Goal: Book appointment/travel/reservation

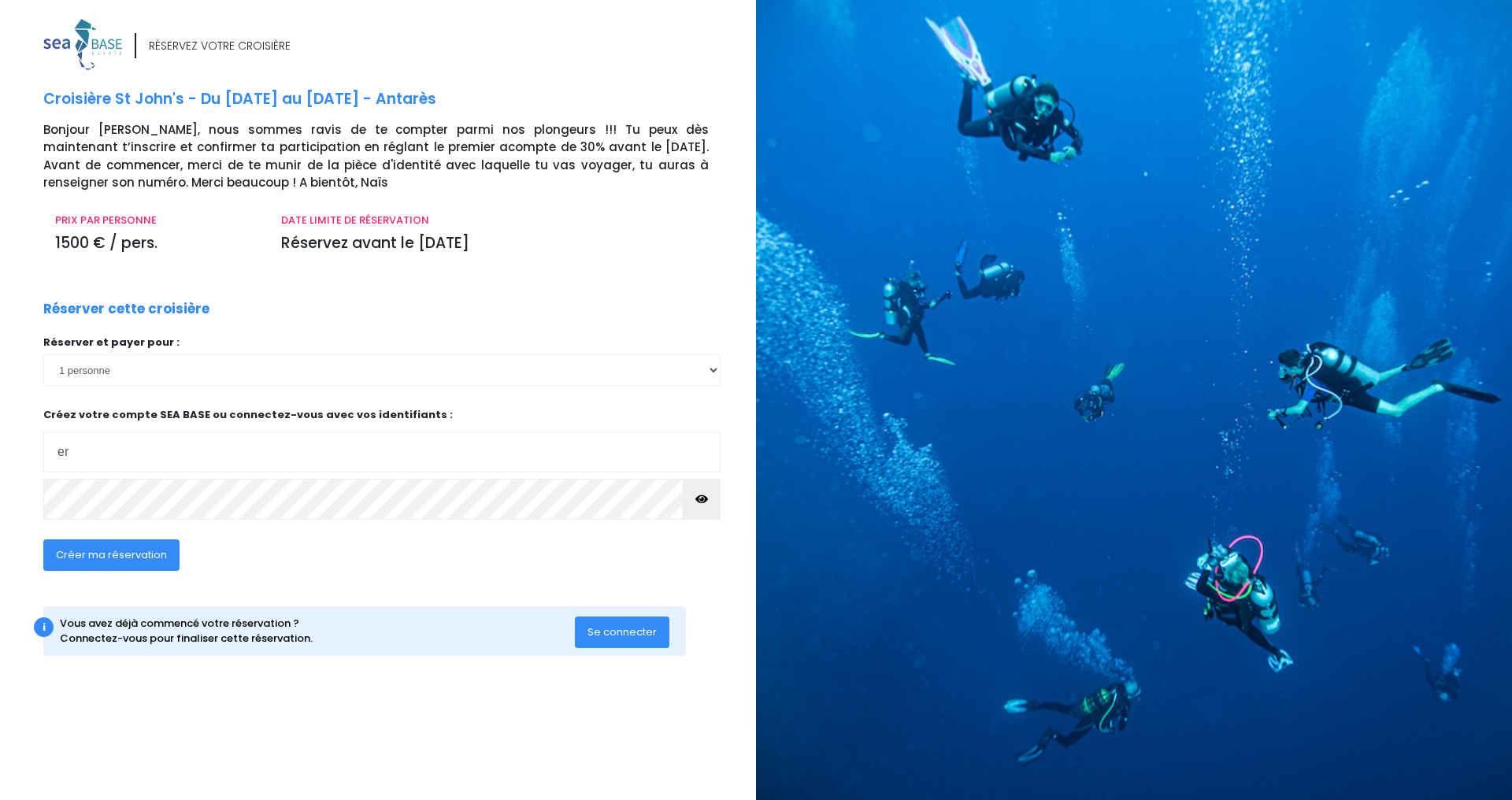
type input "ericrouveau@gmail.com"
click at [0, 495] on div "RÉSERVEZ VOTRE CROISIÈRE Croisière St John's - Du 06/12/25 au 13/12/25 - Antarè…" at bounding box center [371, 405] width 768 height 773
click at [127, 552] on span "Créer ma réservation" at bounding box center [111, 555] width 111 height 15
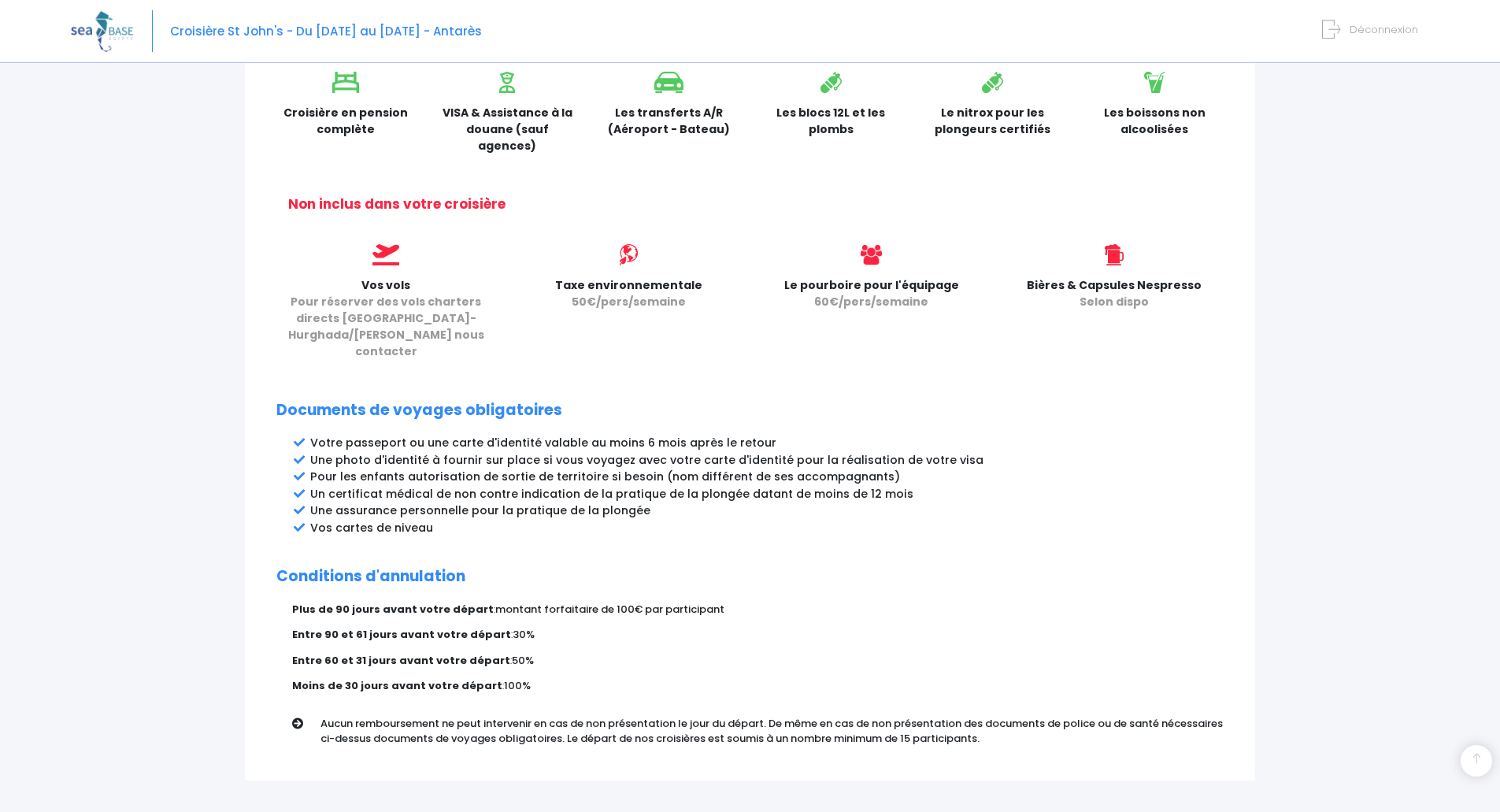
scroll to position [612, 0]
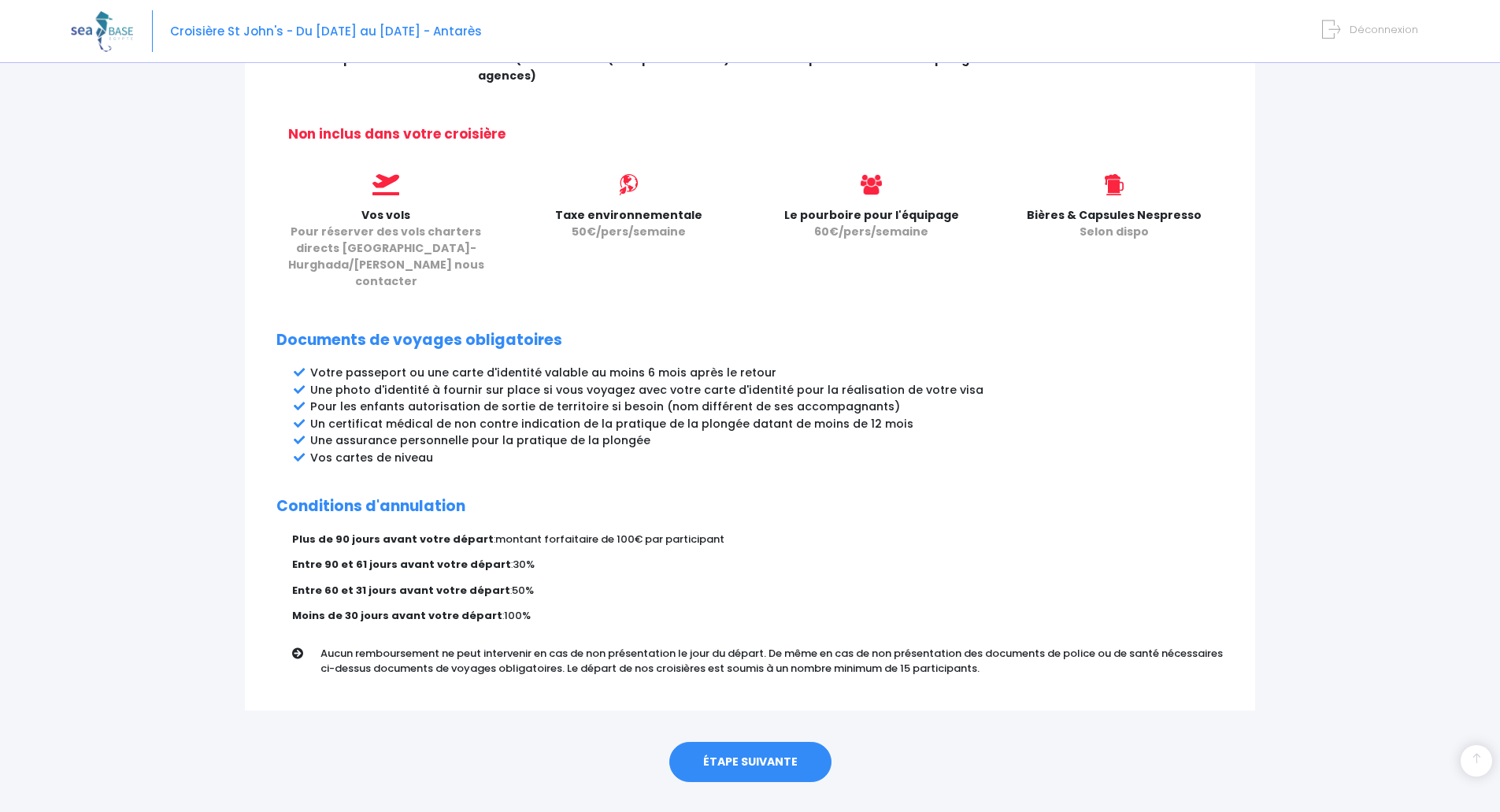
click at [761, 741] on link "ÉTAPE SUIVANTE" at bounding box center [750, 762] width 162 height 41
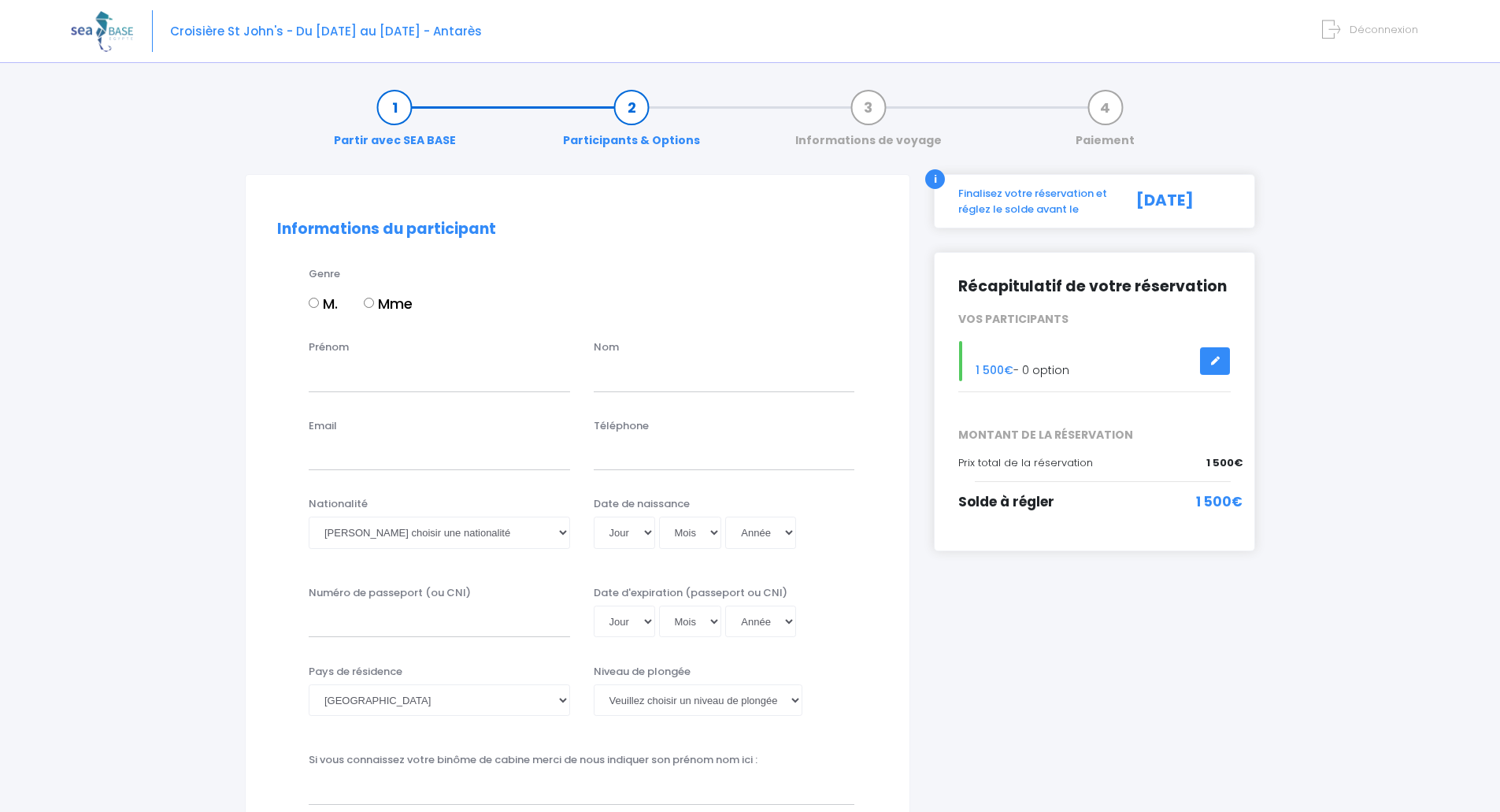
click at [312, 304] on input "M." at bounding box center [314, 303] width 10 height 10
radio input "true"
click at [366, 379] on input "Prénom" at bounding box center [440, 376] width 262 height 32
type input "ERIC"
type input "ROUVEAU"
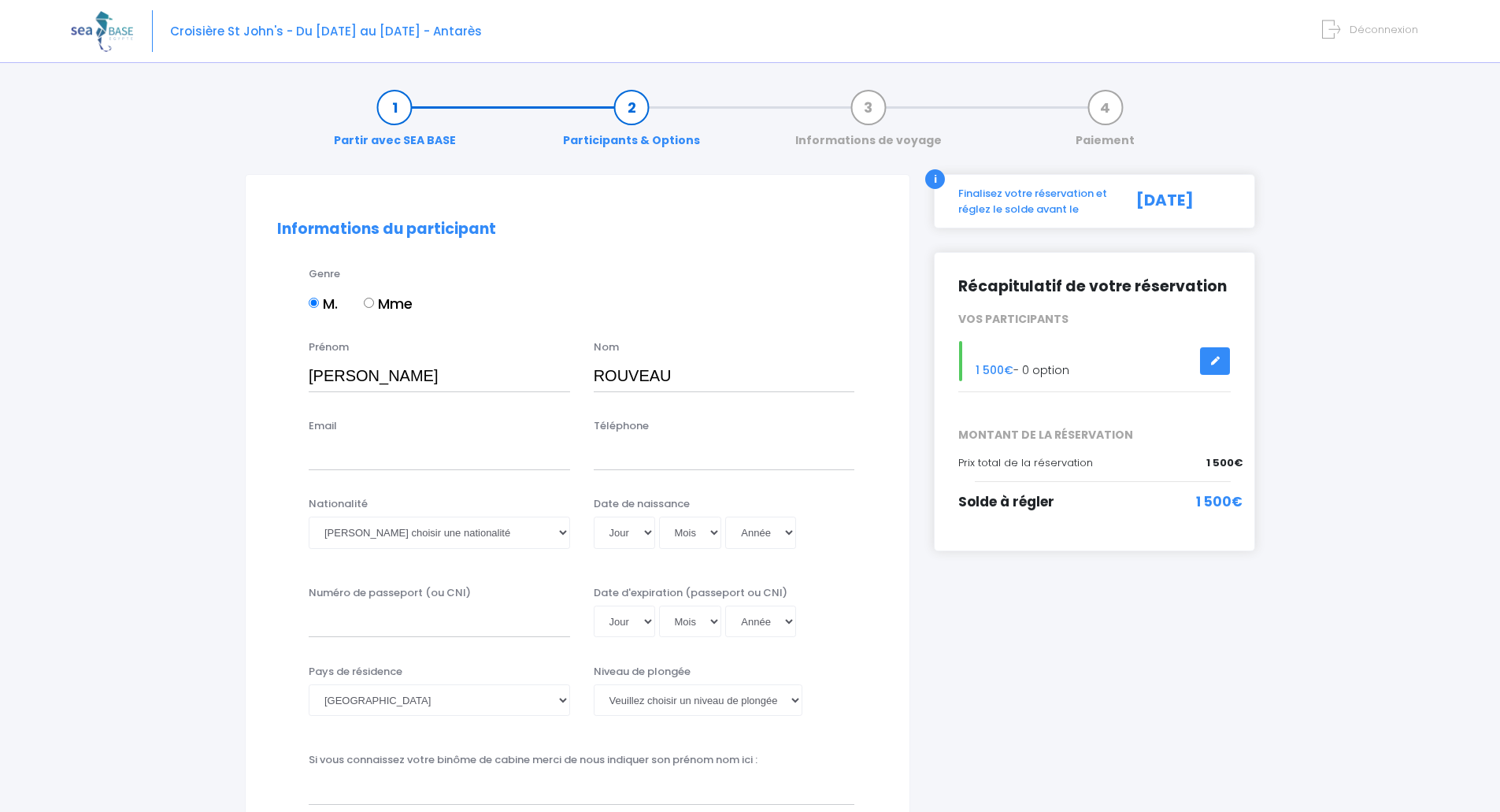
type input "ericrouveau@gmail.com"
type input "0618221592"
click at [562, 531] on select "Veuillez choisir une nationalité Afghane Albanaise Algerienne Allemande America…" at bounding box center [440, 533] width 262 height 32
select select "Française"
click at [309, 517] on select "Veuillez choisir une nationalité Afghane Albanaise Algerienne Allemande America…" at bounding box center [440, 533] width 262 height 32
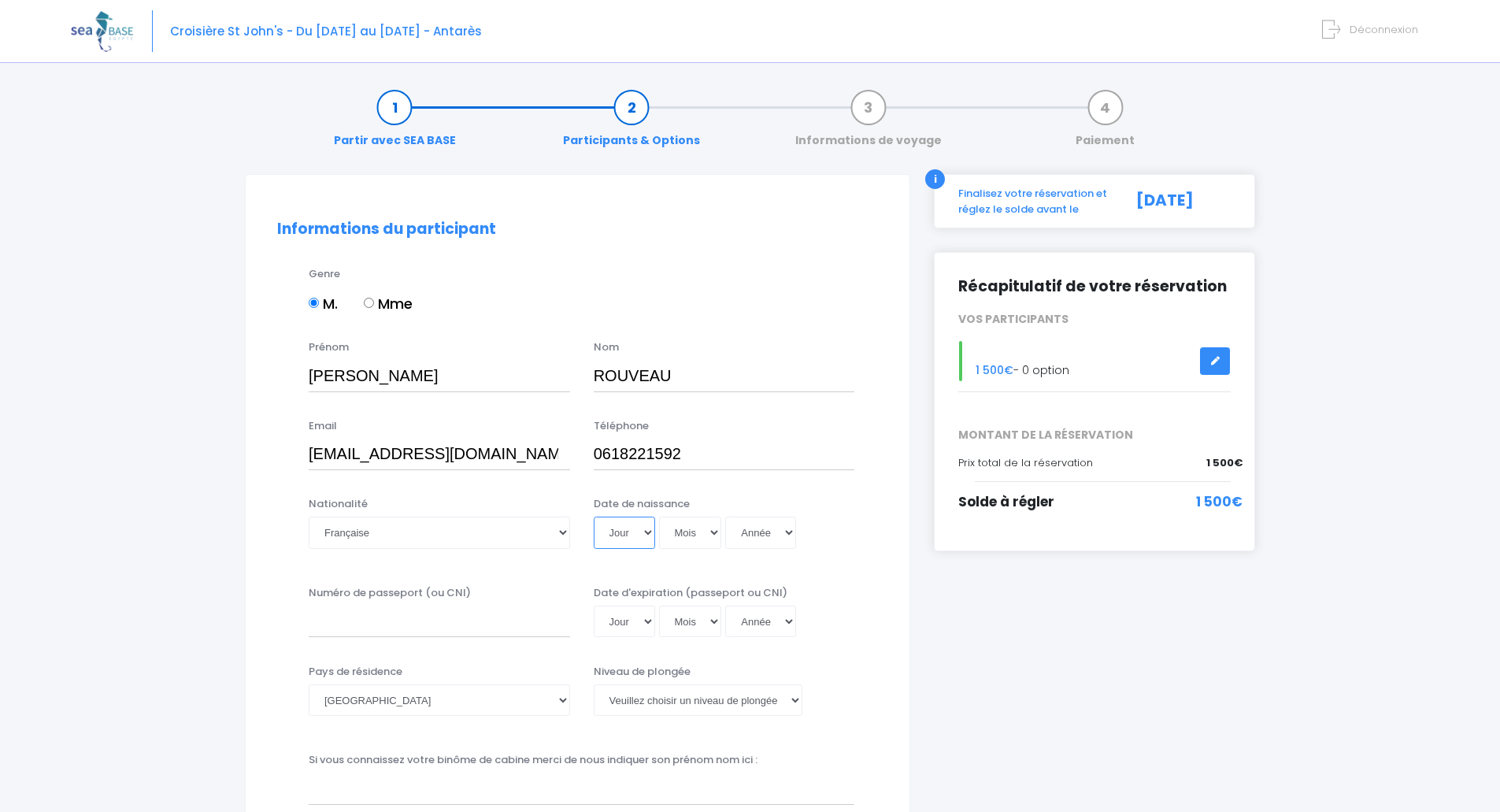
click at [648, 529] on select "Jour 01 02 03 04 05 06 07 08 09 10 11 12 13 14 15 16 17 18 19 20 21 22 23 24 25…" at bounding box center [625, 533] width 61 height 32
select select "19"
click at [594, 517] on select "Jour 01 02 03 04 05 06 07 08 09 10 11 12 13 14 15 16 17 18 19 20 21 22 23 24 25…" at bounding box center [625, 533] width 61 height 32
click at [712, 532] on select "Mois 01 02 03 04 05 06 07 08 09 10 11 12" at bounding box center [691, 533] width 63 height 32
select select "11"
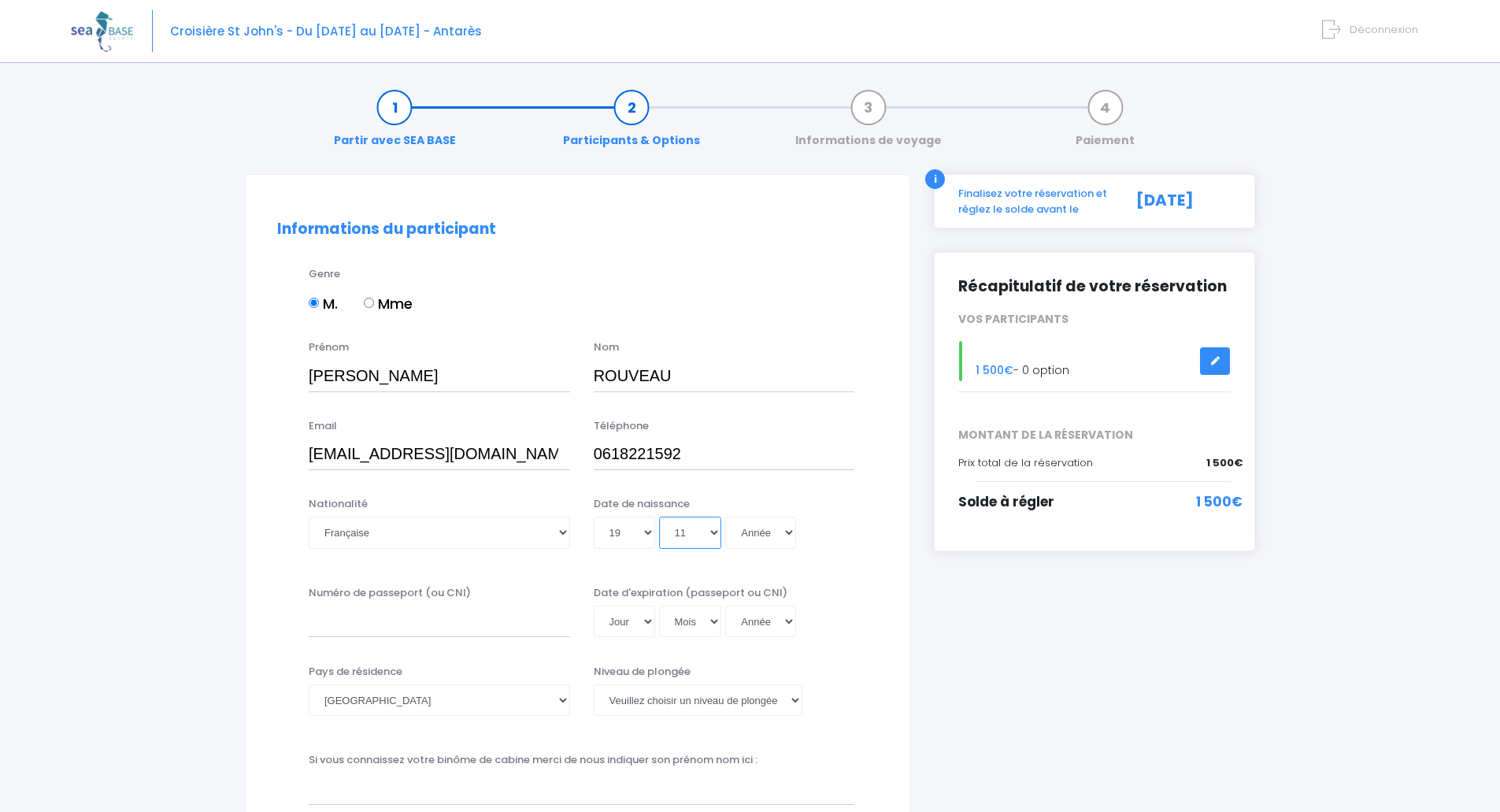
click at [659, 517] on select "Mois 01 02 03 04 05 06 07 08 09 10 11 12" at bounding box center [691, 533] width 63 height 32
click at [788, 529] on select "Année 2045 2044 2043 2042 2041 2040 2039 2038 2037 2036 2035 2034 2033 2032 203…" at bounding box center [760, 533] width 71 height 32
select select "1960"
click at [725, 517] on select "Année 2045 2044 2043 2042 2041 2040 2039 2038 2037 2036 2035 2034 2033 2032 203…" at bounding box center [760, 533] width 71 height 32
type input "1960-11-19"
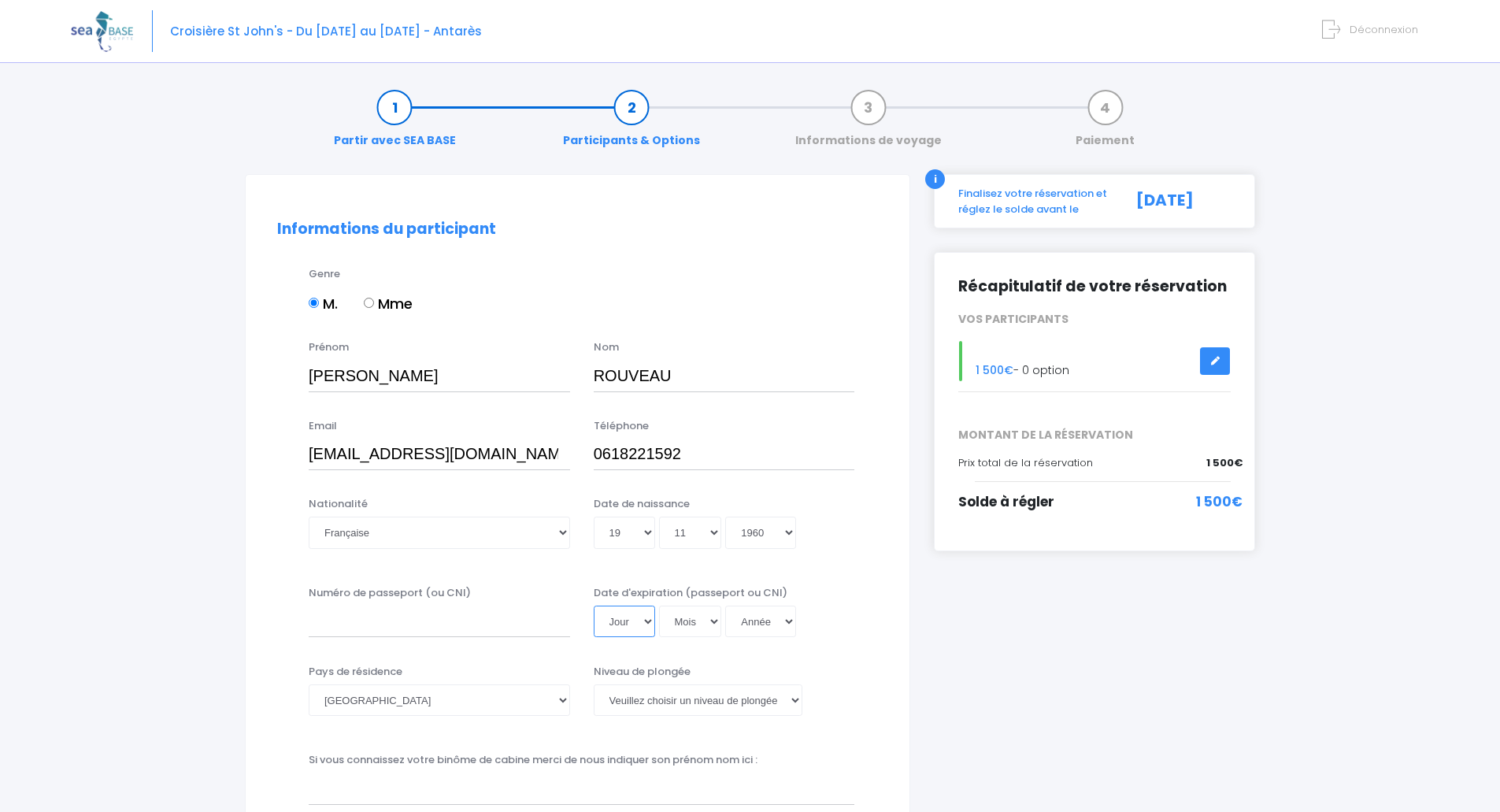
click at [646, 620] on select "Jour 01 02 03 04 05 06 07 08 09 10 11 12 13 14 15 16 17 18 19 20 21 22 23 24 25…" at bounding box center [625, 621] width 61 height 32
select select "13"
click at [594, 605] on select "Jour 01 02 03 04 05 06 07 08 09 10 11 12 13 14 15 16 17 18 19 20 21 22 23 24 25…" at bounding box center [625, 621] width 61 height 32
click at [717, 625] on select "Mois 01 02 03 04 05 06 07 08 09 10 11 12" at bounding box center [691, 621] width 63 height 32
select select "04"
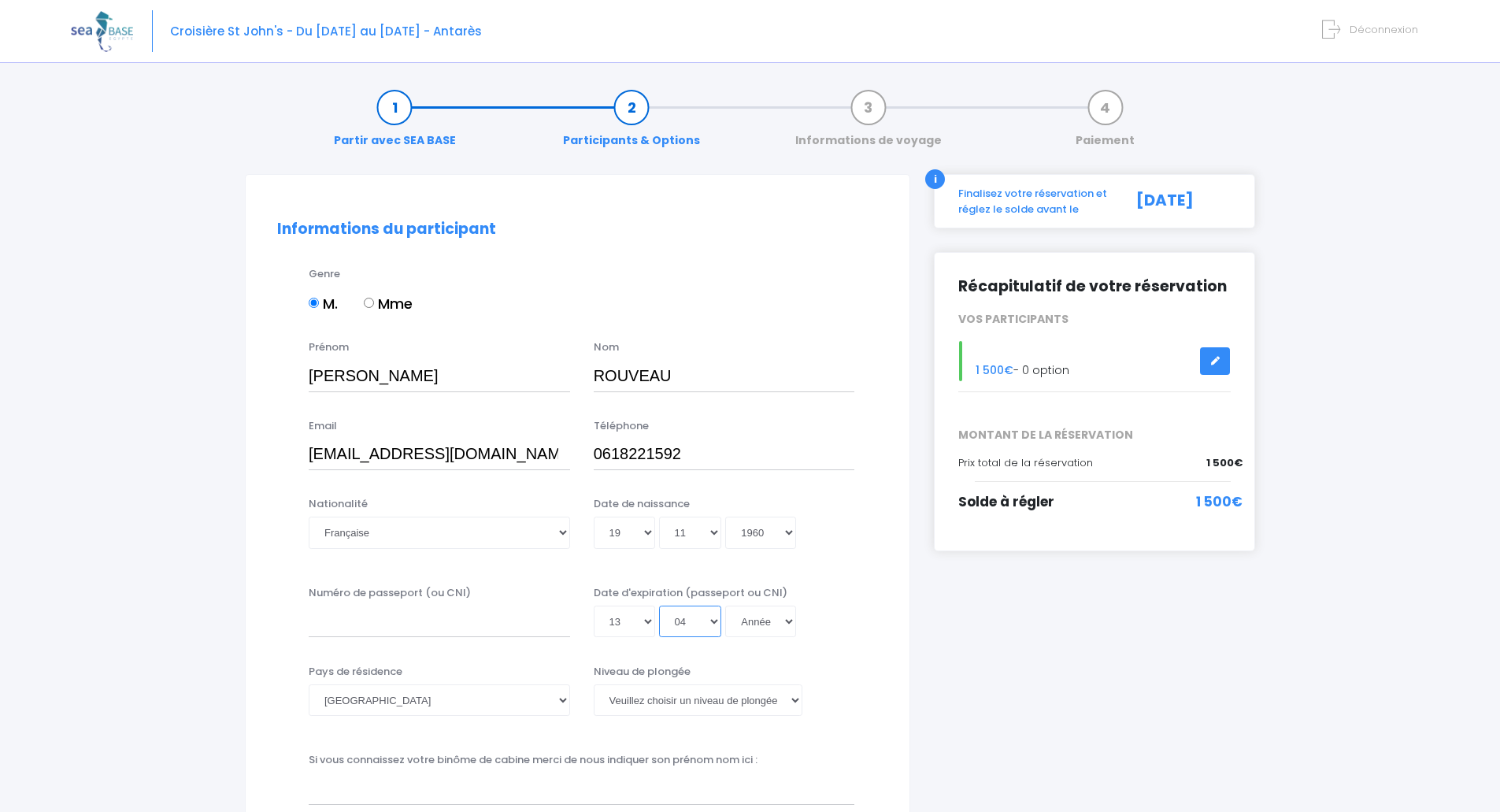
click at [659, 605] on select "Mois 01 02 03 04 05 06 07 08 09 10 11 12" at bounding box center [691, 621] width 63 height 32
click at [789, 620] on select "Année 2045 2044 2043 2042 2041 2040 2039 2038 2037 2036 2035 2034 2033 2032 203…" at bounding box center [760, 621] width 71 height 32
select select "2033"
click at [725, 605] on select "Année 2045 2044 2043 2042 2041 2040 2039 2038 2037 2036 2035 2034 2033 2032 203…" at bounding box center [760, 621] width 71 height 32
type input "2033-04-13"
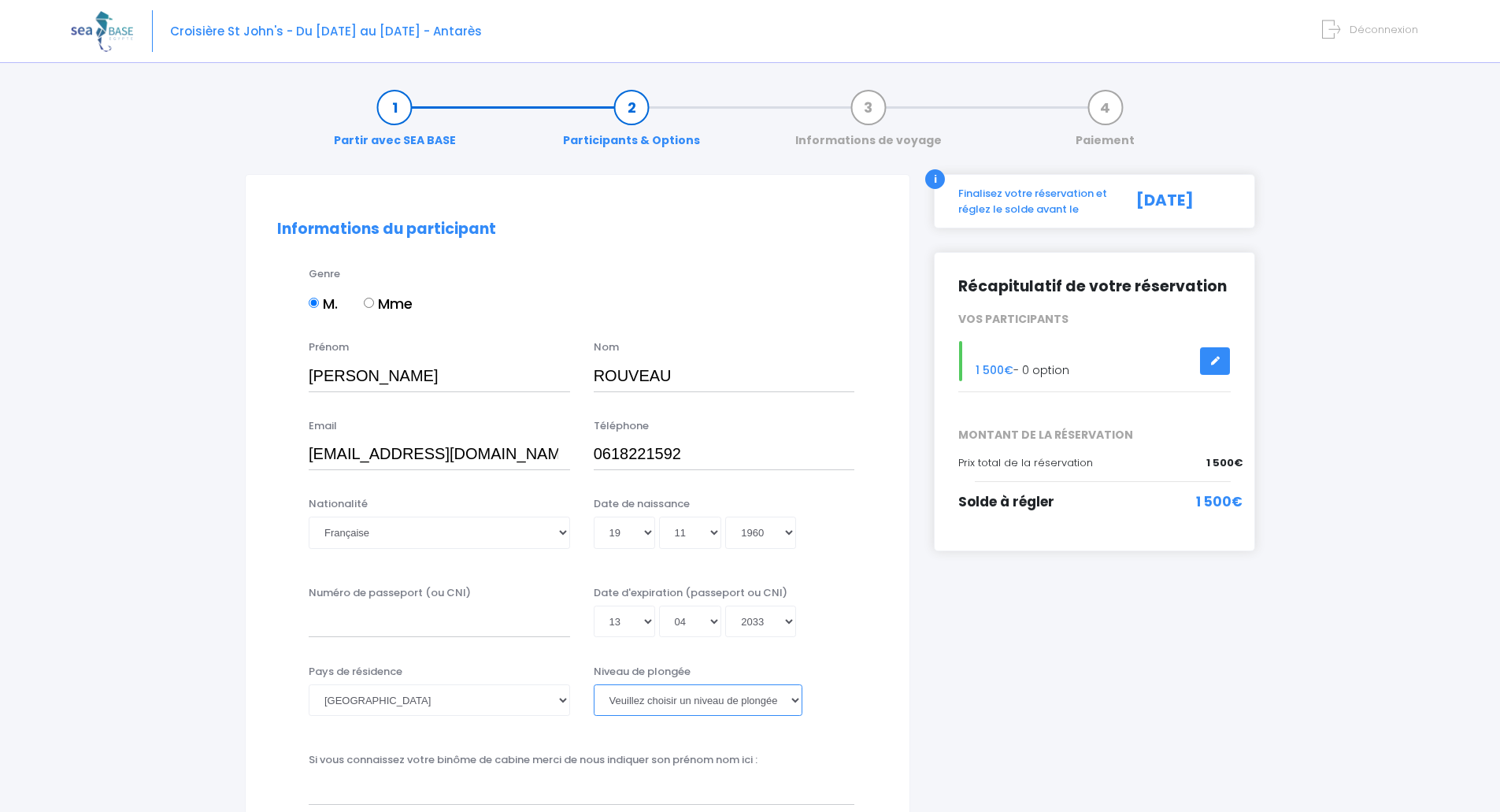
click at [793, 702] on select "Veuillez choisir un niveau de plongée Non plongeur Junior OW diver Adventure OW…" at bounding box center [698, 700] width 209 height 32
select select "N3"
click at [594, 684] on select "Veuillez choisir un niveau de plongée Non plongeur Junior OW diver Adventure OW…" at bounding box center [698, 700] width 209 height 32
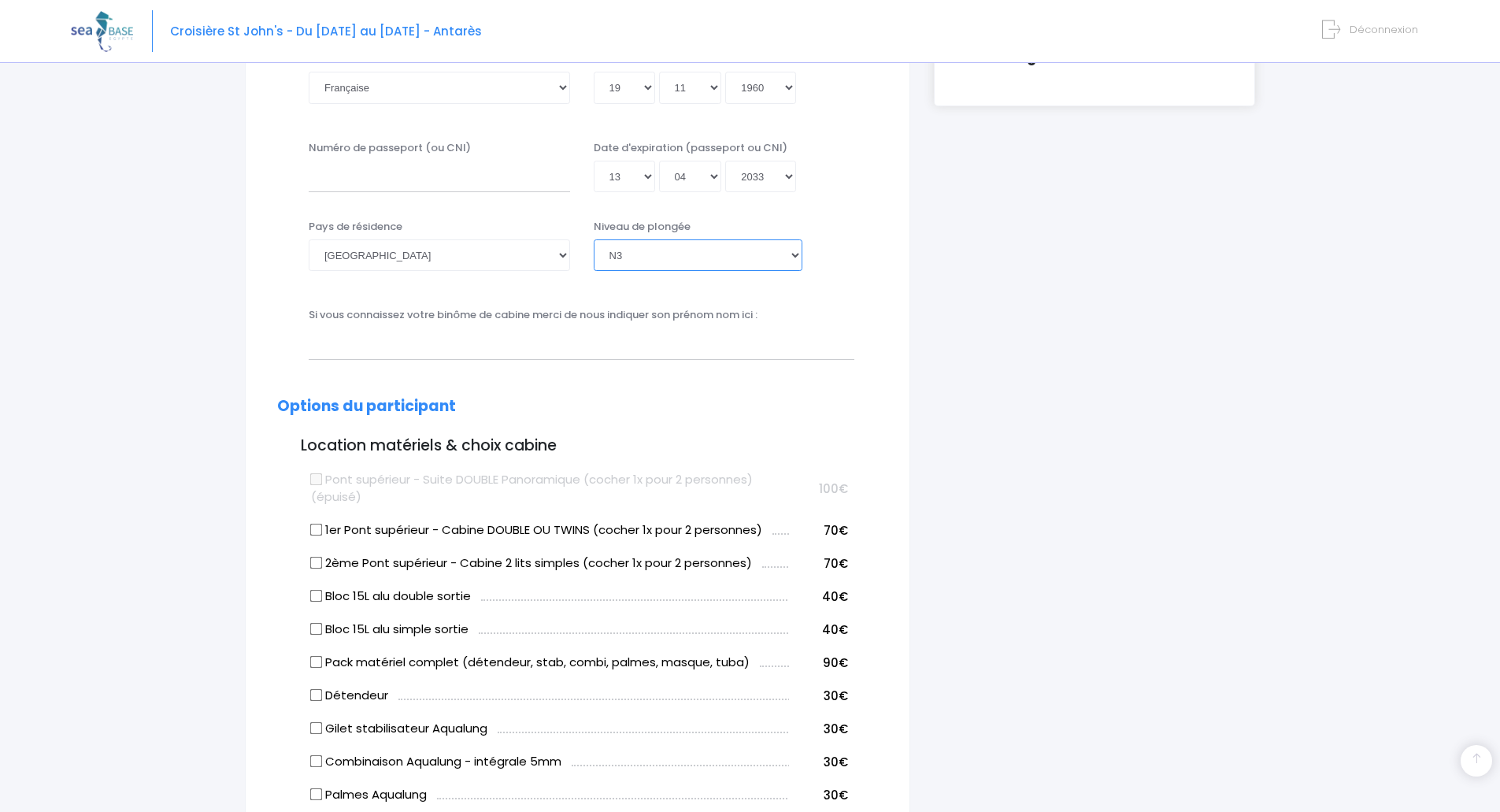
scroll to position [472, 0]
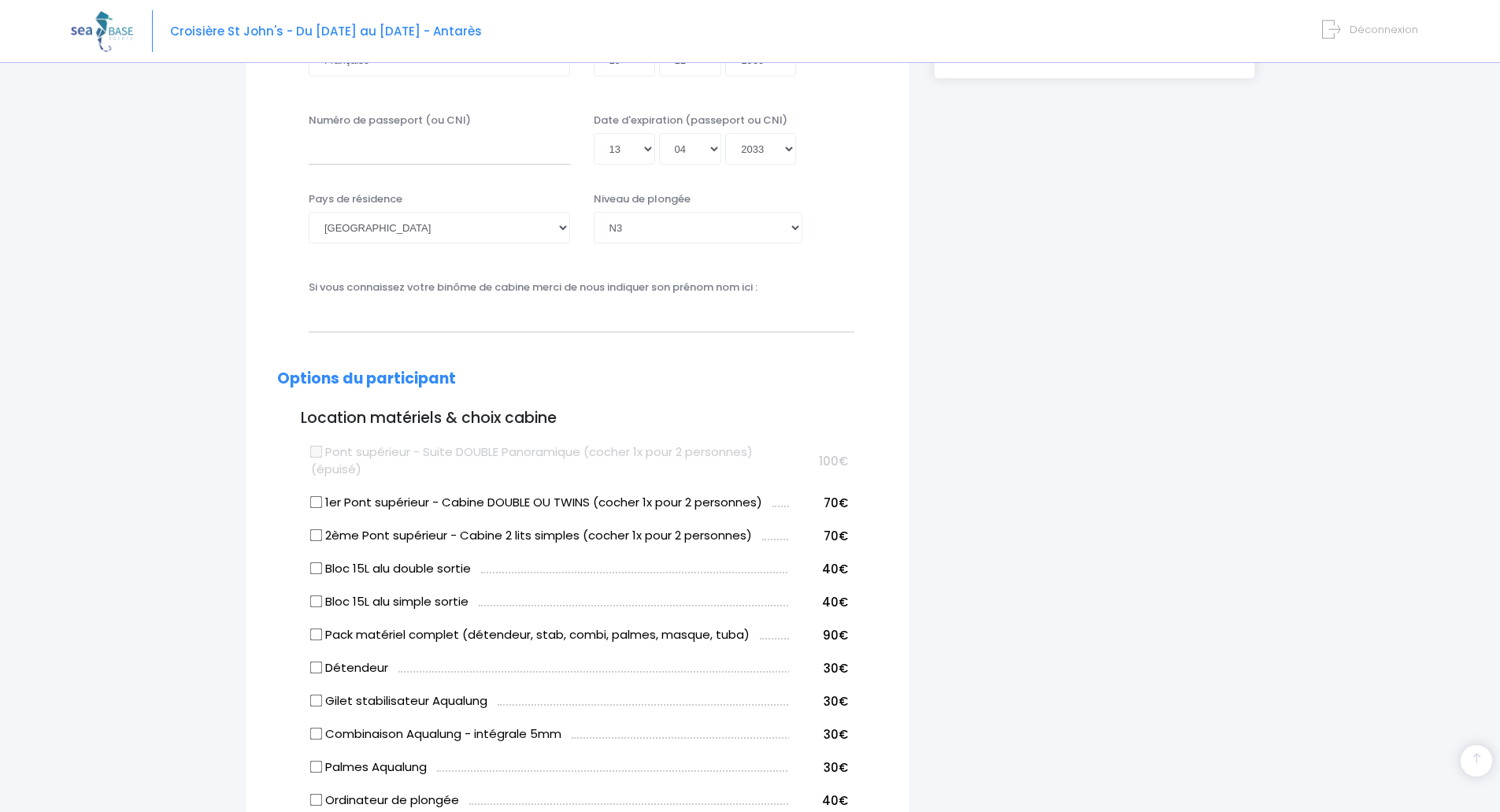
click at [320, 603] on input "Bloc 15L alu simple sortie" at bounding box center [317, 601] width 13 height 13
checkbox input "true"
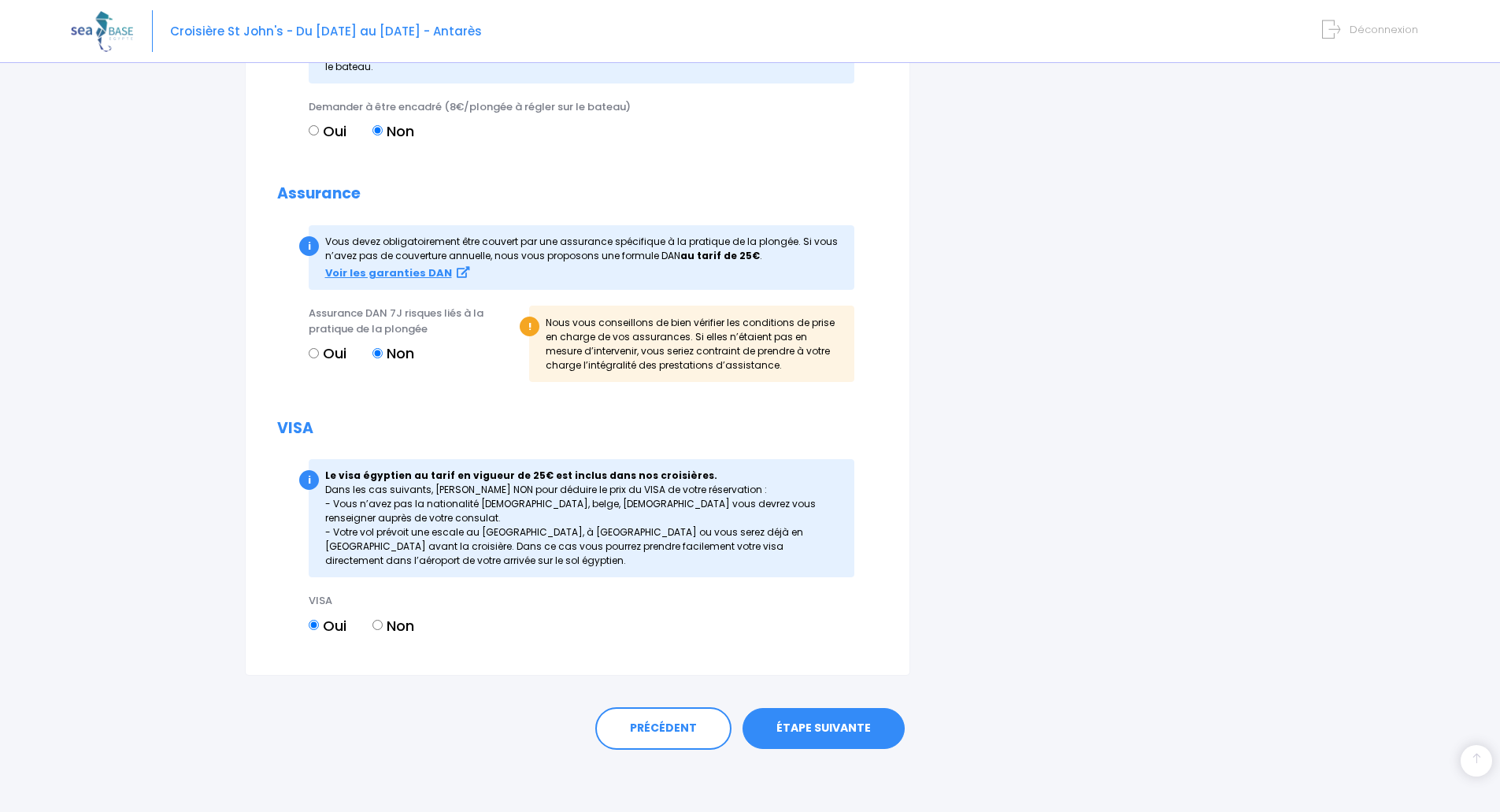
scroll to position [1566, 0]
click at [815, 728] on link "ÉTAPE SUIVANTE" at bounding box center [823, 728] width 162 height 41
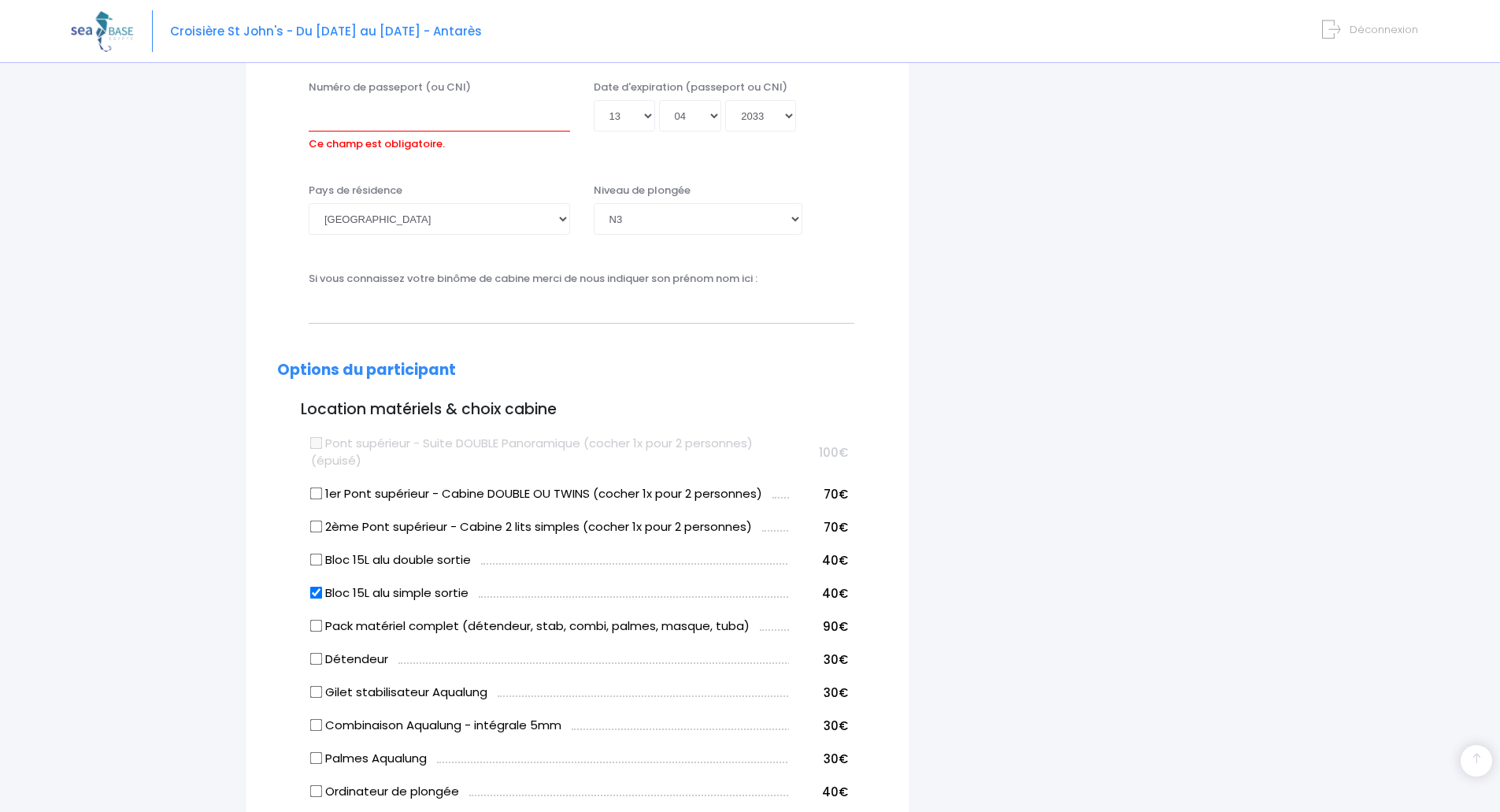
scroll to position [448, 0]
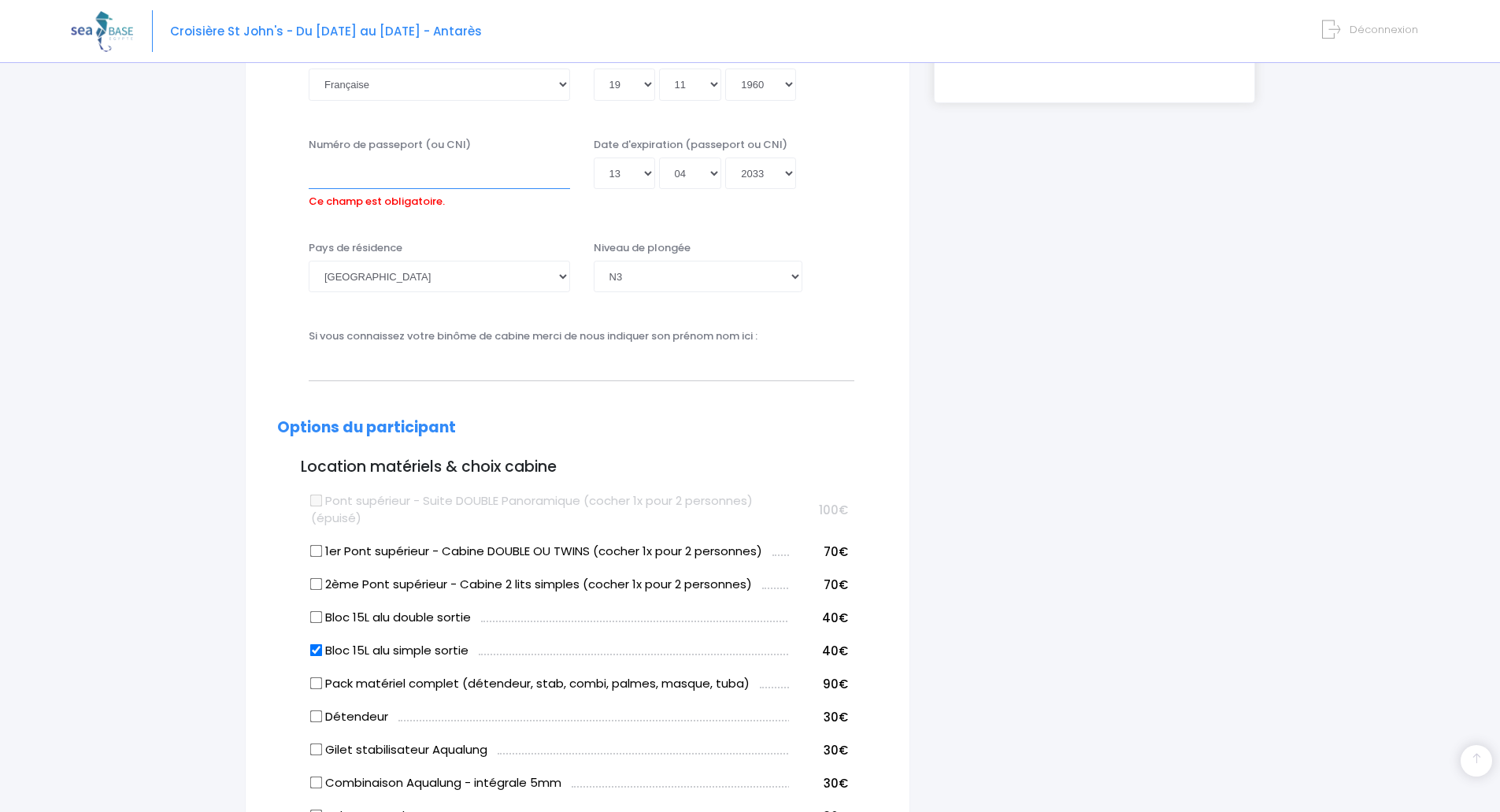
click at [313, 181] on input "Numéro de passeport (ou CNI)" at bounding box center [440, 174] width 262 height 32
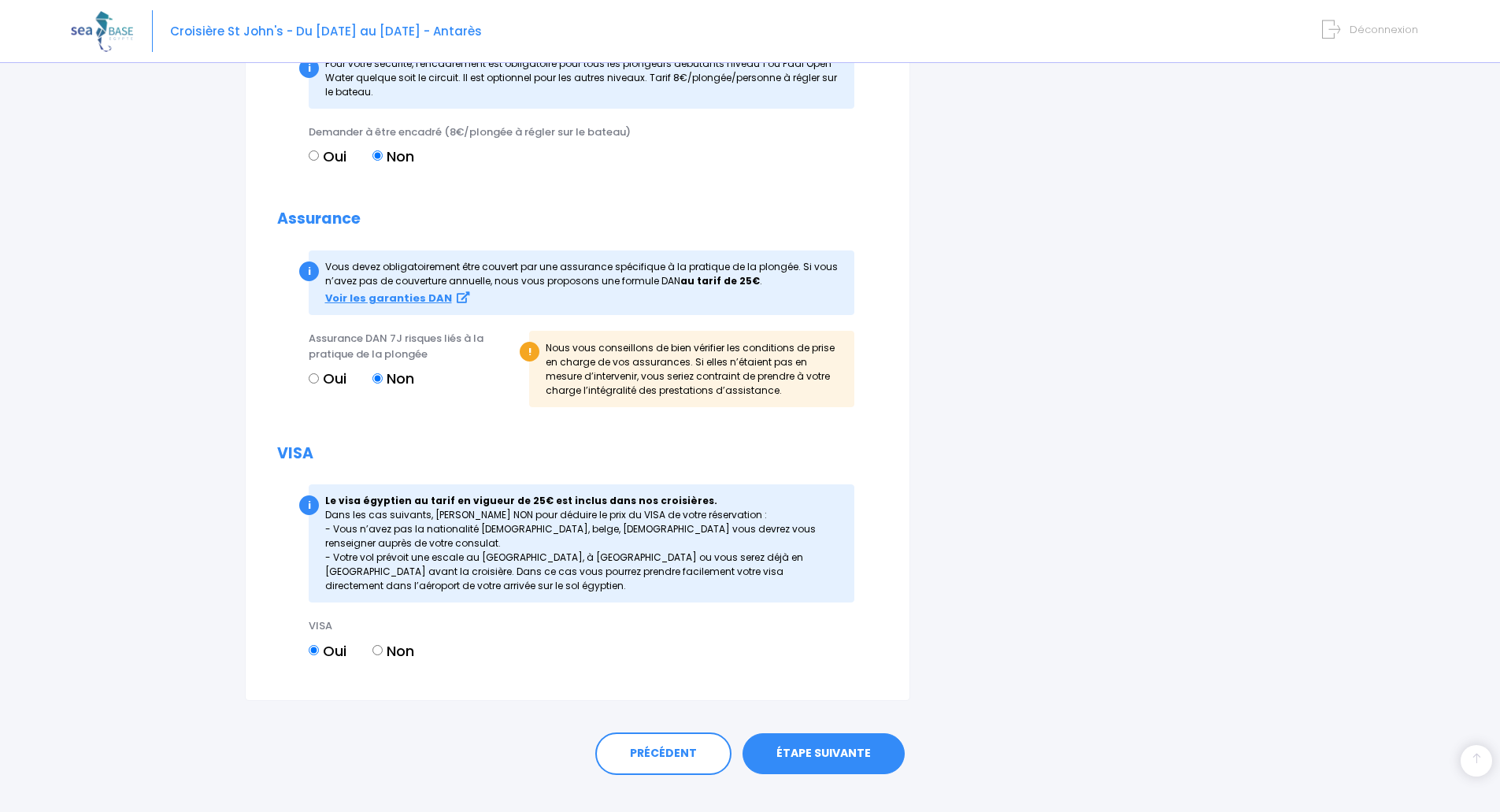
scroll to position [1550, 0]
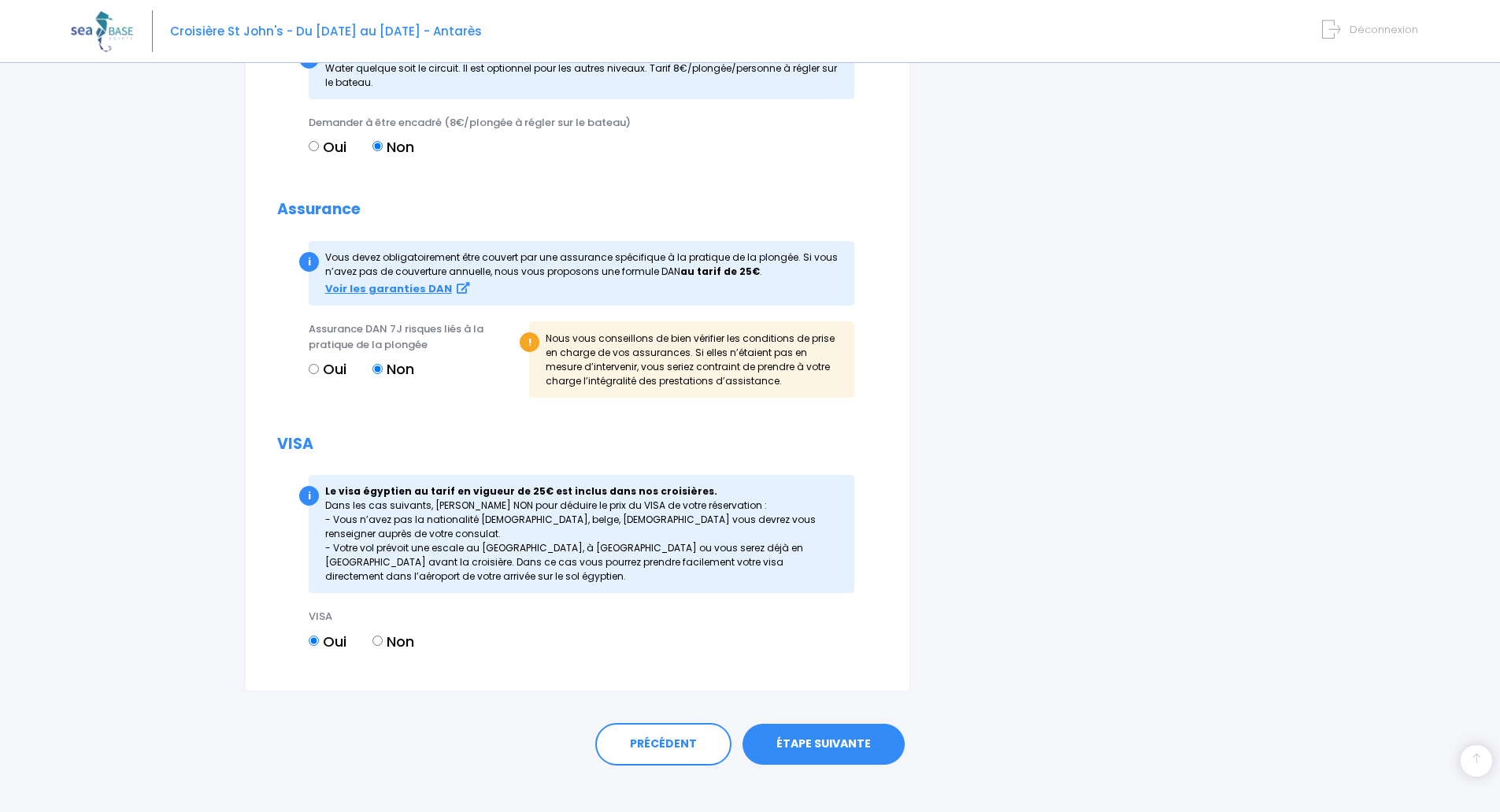
type input "23DI20167"
click at [816, 740] on link "ÉTAPE SUIVANTE" at bounding box center [823, 744] width 162 height 41
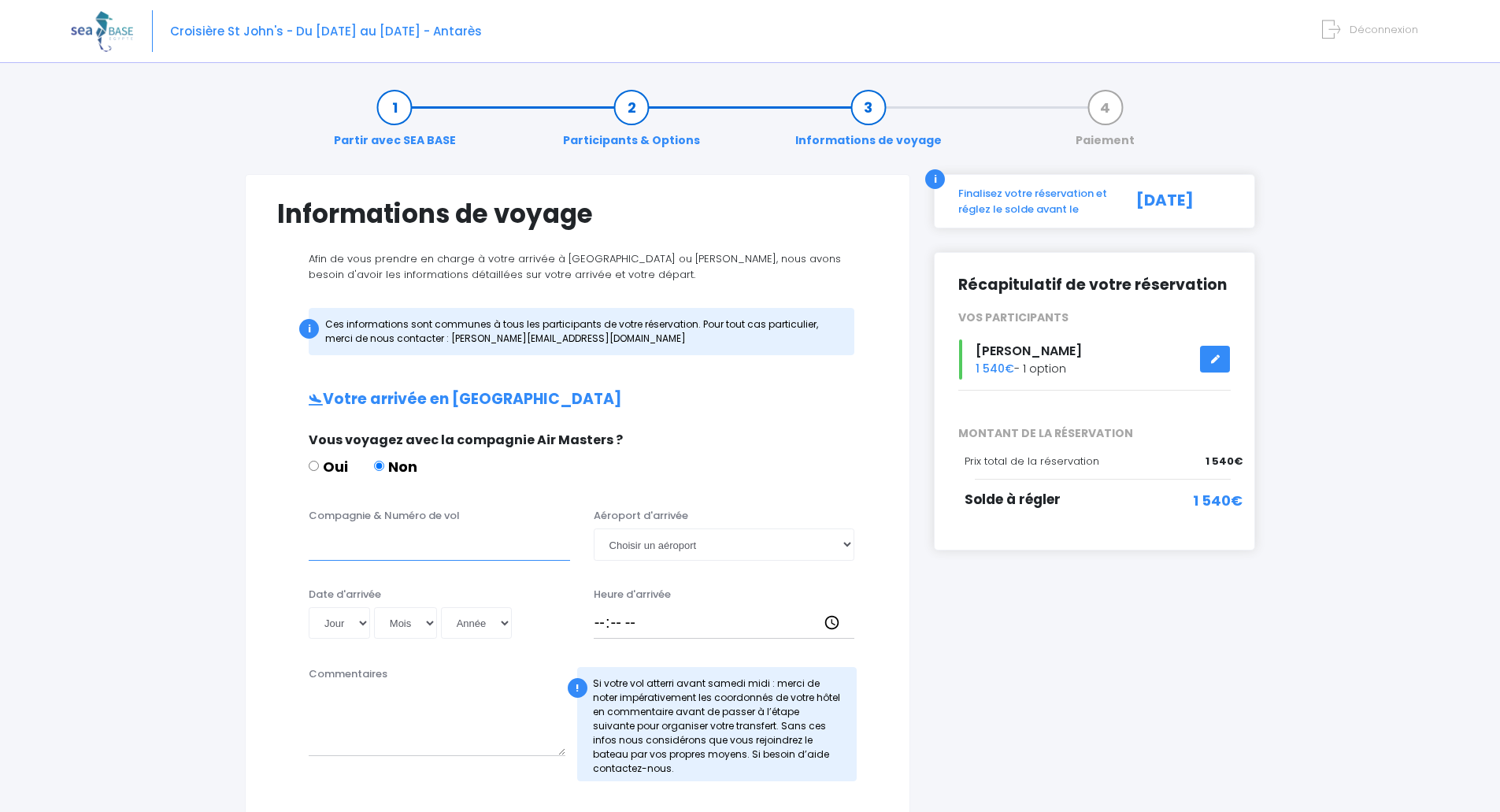
click at [355, 553] on input "Compagnie & Numéro de vol" at bounding box center [440, 544] width 262 height 32
type input "TRANSAVIA"
click at [851, 546] on select "Choisir un aéroport Hurghada Marsa Alam" at bounding box center [725, 544] width 262 height 32
select select "Hurghada"
click at [594, 528] on select "Choisir un aéroport Hurghada Marsa Alam" at bounding box center [725, 544] width 262 height 32
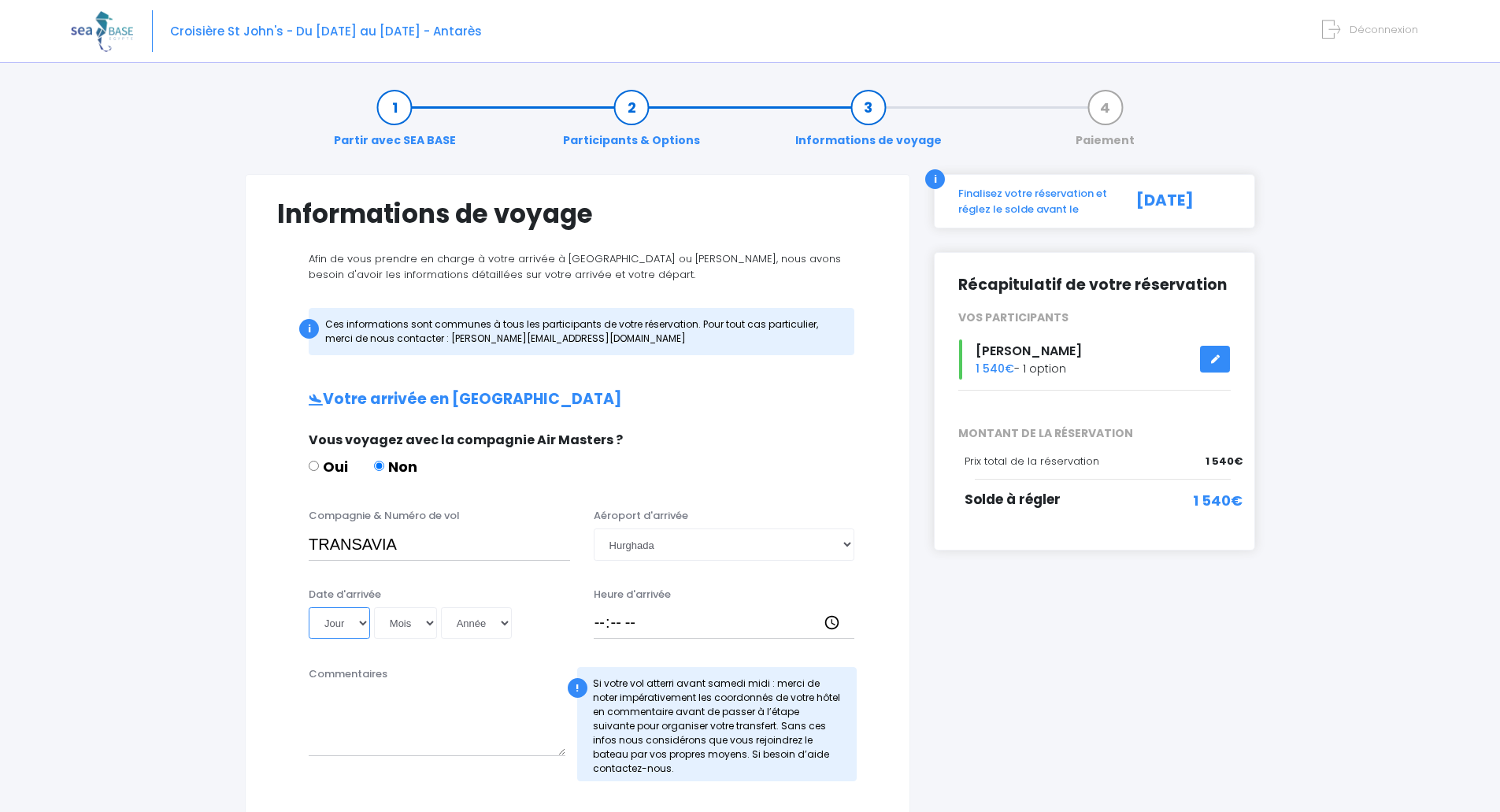
click at [361, 625] on select "Jour 01 02 03 04 05 06 07 08 09 10 11 12 13 14 15 16 17 18 19 20 21 22 23 24 25…" at bounding box center [340, 623] width 61 height 32
select select "06"
click at [309, 607] on select "Jour 01 02 03 04 05 06 07 08 09 10 11 12 13 14 15 16 17 18 19 20 21 22 23 24 25…" at bounding box center [340, 623] width 61 height 32
click at [429, 622] on select "Mois 01 02 03 04 05 06 07 08 09 10 11 12" at bounding box center [406, 623] width 63 height 32
select select "12"
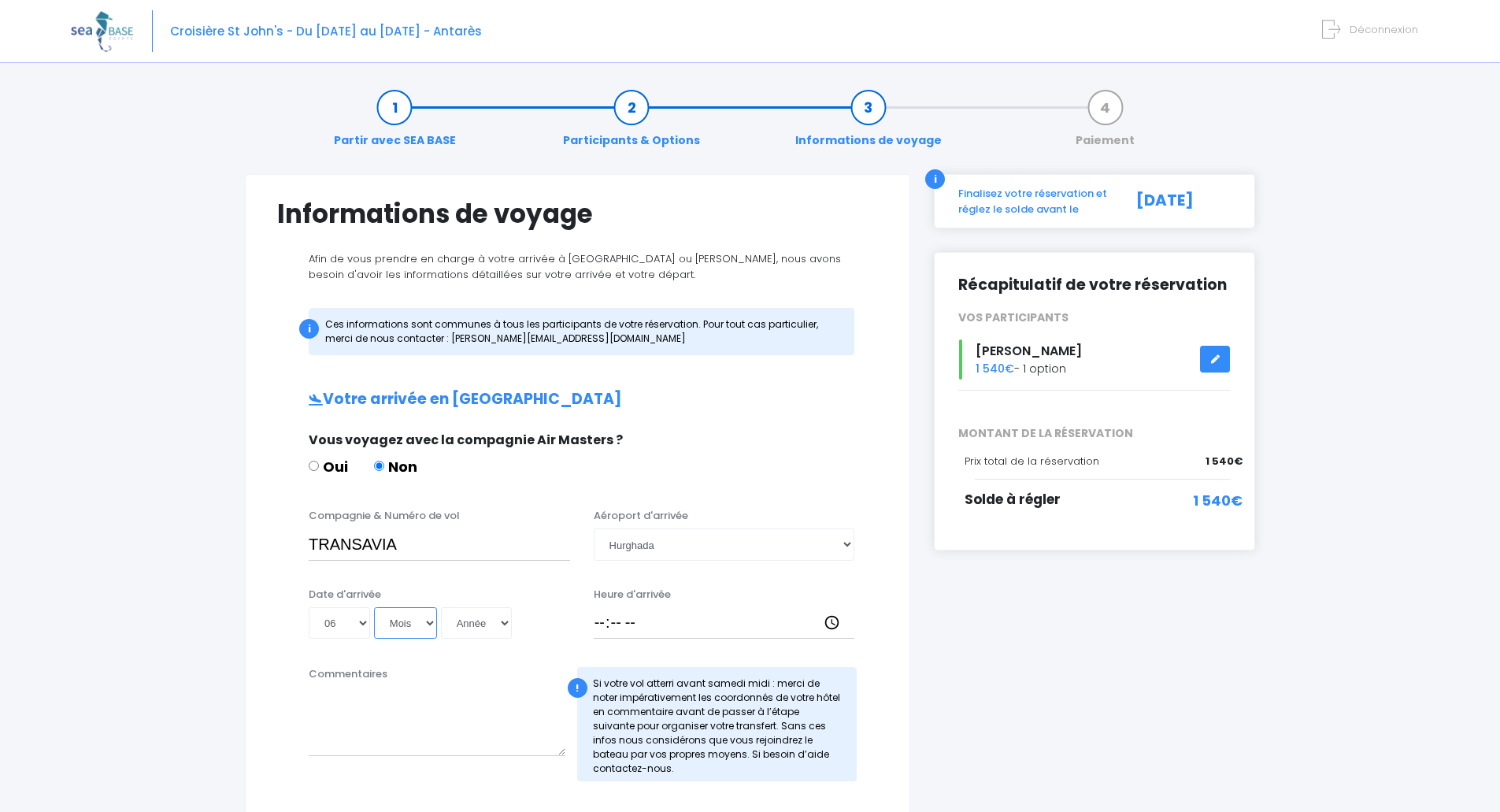
click at [374, 607] on select "Mois 01 02 03 04 05 06 07 08 09 10 11 12" at bounding box center [406, 623] width 63 height 32
click at [505, 627] on select "Année 2045 2044 2043 2042 2041 2040 2039 2038 2037 2036 2035 2034 2033 2032 203…" at bounding box center [476, 623] width 71 height 32
select select "2025"
click at [441, 607] on select "Année 2045 2044 2043 2042 2041 2040 2039 2038 2037 2036 2035 2034 2033 2032 203…" at bounding box center [476, 623] width 71 height 32
type input "2025-12-06"
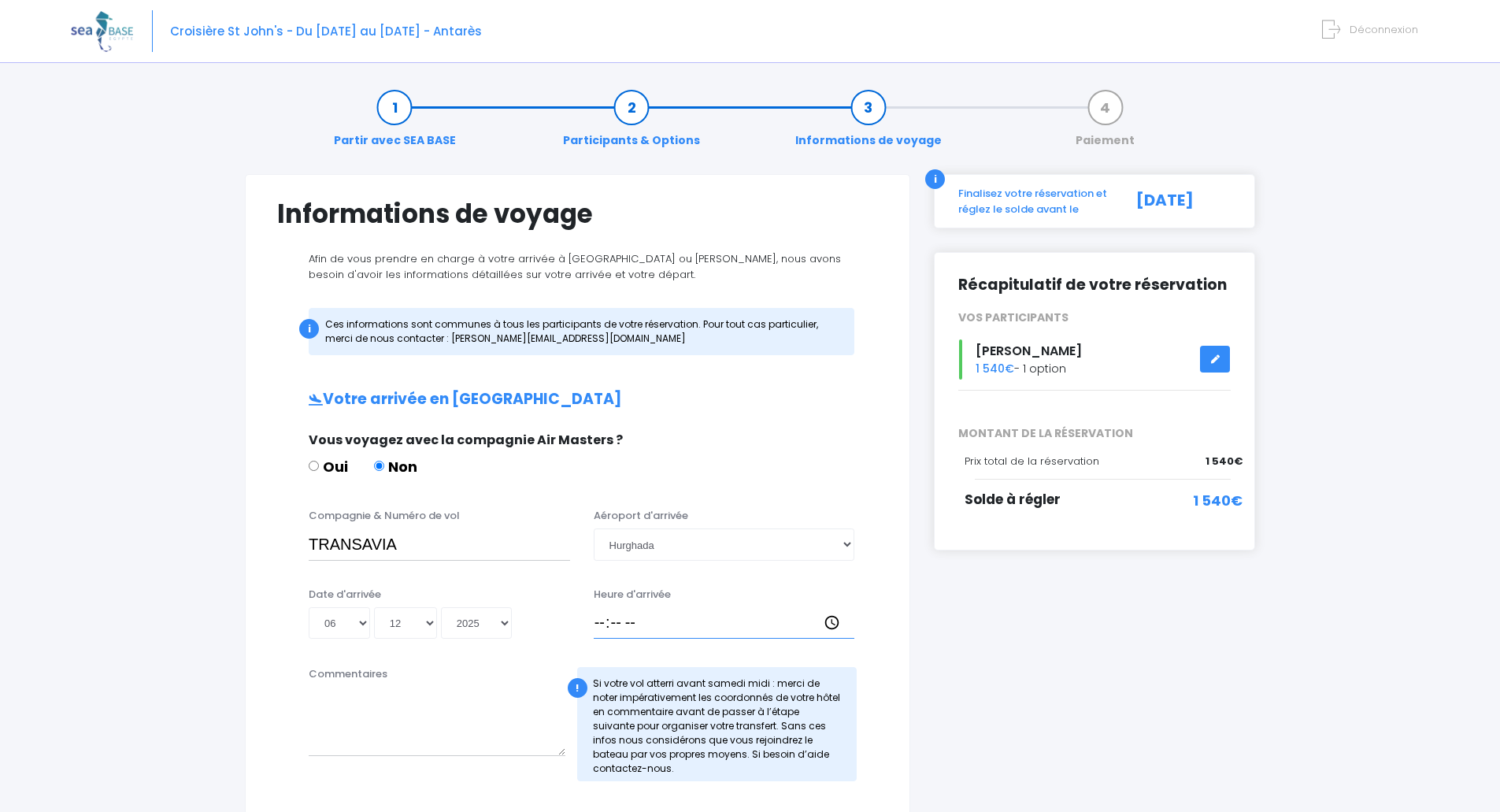
click at [604, 624] on input "Heure d'arrivée" at bounding box center [725, 623] width 262 height 32
type input "16:00"
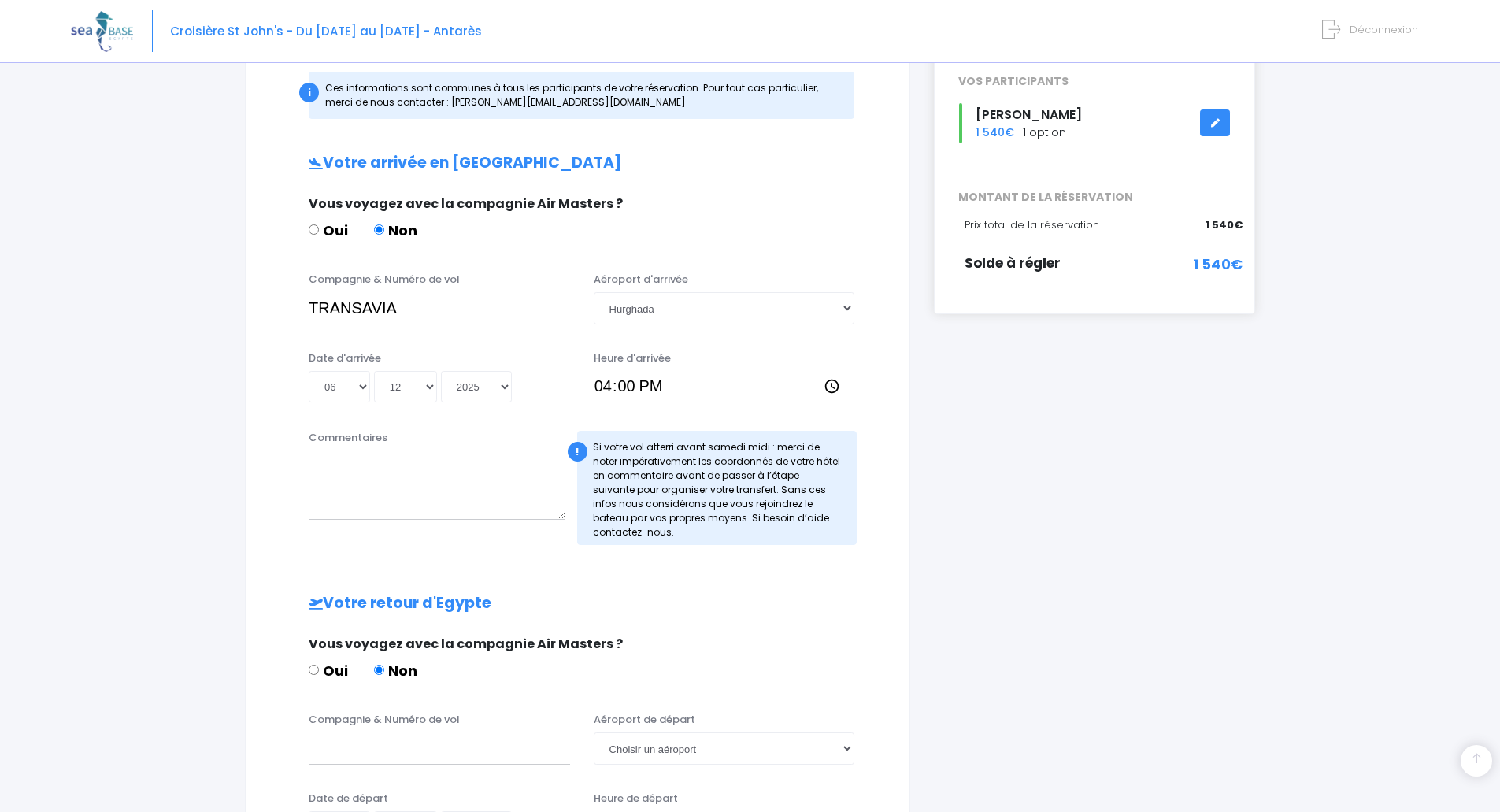
scroll to position [315, 0]
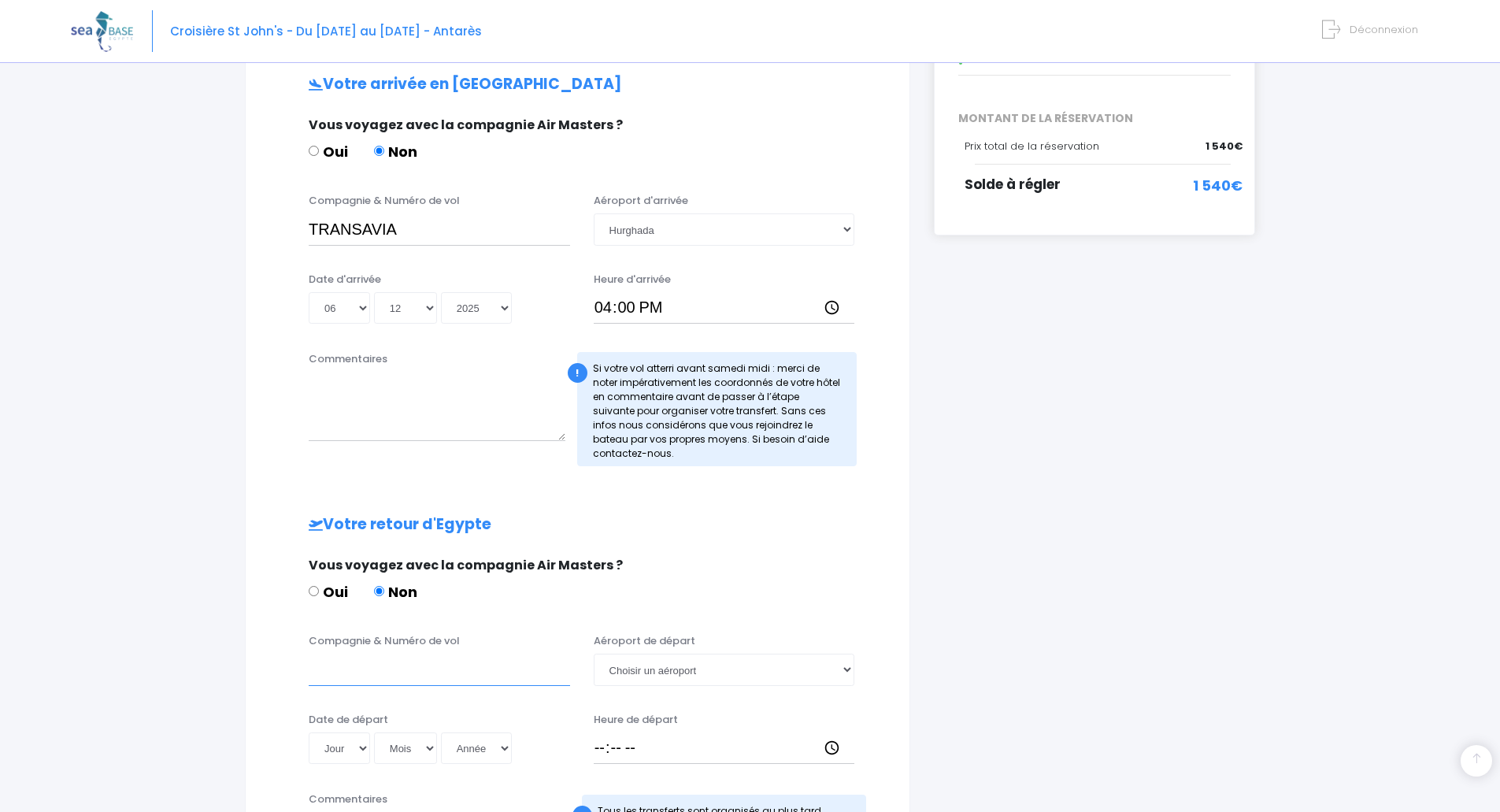
click at [335, 675] on input "Compagnie & Numéro de vol" at bounding box center [440, 669] width 262 height 32
type input "TRANSAVIA"
click at [365, 748] on select "Jour 01 02 03 04 05 06 07 08 09 10 11 12 13 14 15 16 17 18 19 20 21 22 23 24 25…" at bounding box center [340, 748] width 61 height 32
select select "13"
click at [309, 732] on select "Jour 01 02 03 04 05 06 07 08 09 10 11 12 13 14 15 16 17 18 19 20 21 22 23 24 25…" at bounding box center [340, 748] width 61 height 32
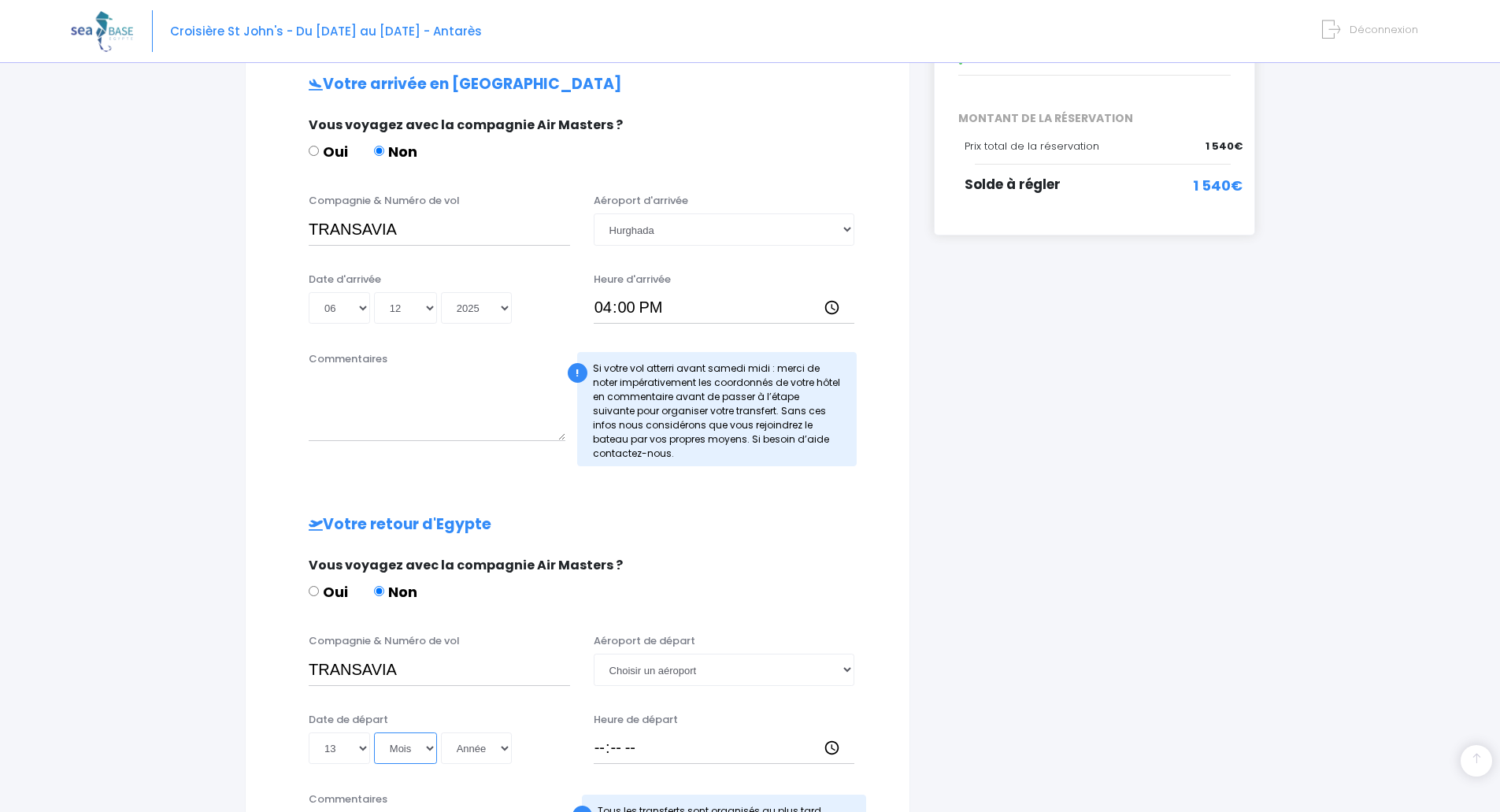
click at [427, 746] on select "Mois 01 02 03 04 05 06 07 08 09 10 11 12" at bounding box center [406, 748] width 63 height 32
select select "12"
click at [374, 732] on select "Mois 01 02 03 04 05 06 07 08 09 10 11 12" at bounding box center [406, 748] width 63 height 32
click at [504, 750] on select "Année 2045 2044 2043 2042 2041 2040 2039 2038 2037 2036 2035 2034 2033 2032 203…" at bounding box center [476, 748] width 71 height 32
select select "2025"
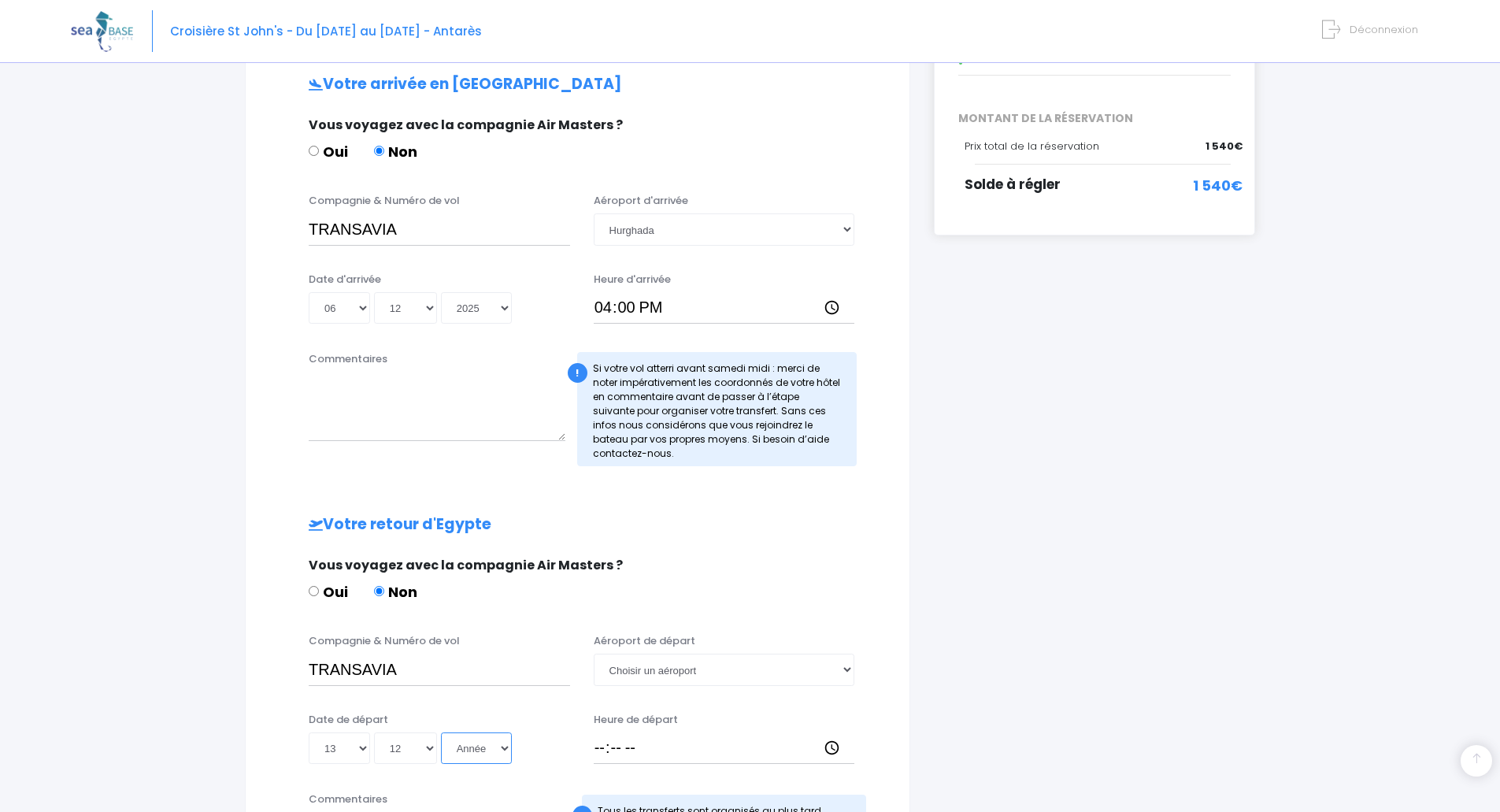
click at [441, 732] on select "Année 2045 2044 2043 2042 2041 2040 2039 2038 2037 2036 2035 2034 2033 2032 203…" at bounding box center [476, 748] width 71 height 32
type input "2025-12-13"
click at [850, 667] on select "Choisir un aéroport Hurghada Marsa Alam" at bounding box center [725, 669] width 262 height 32
select select "Hurghada"
click at [594, 653] on select "Choisir un aéroport Hurghada Marsa Alam" at bounding box center [725, 669] width 262 height 32
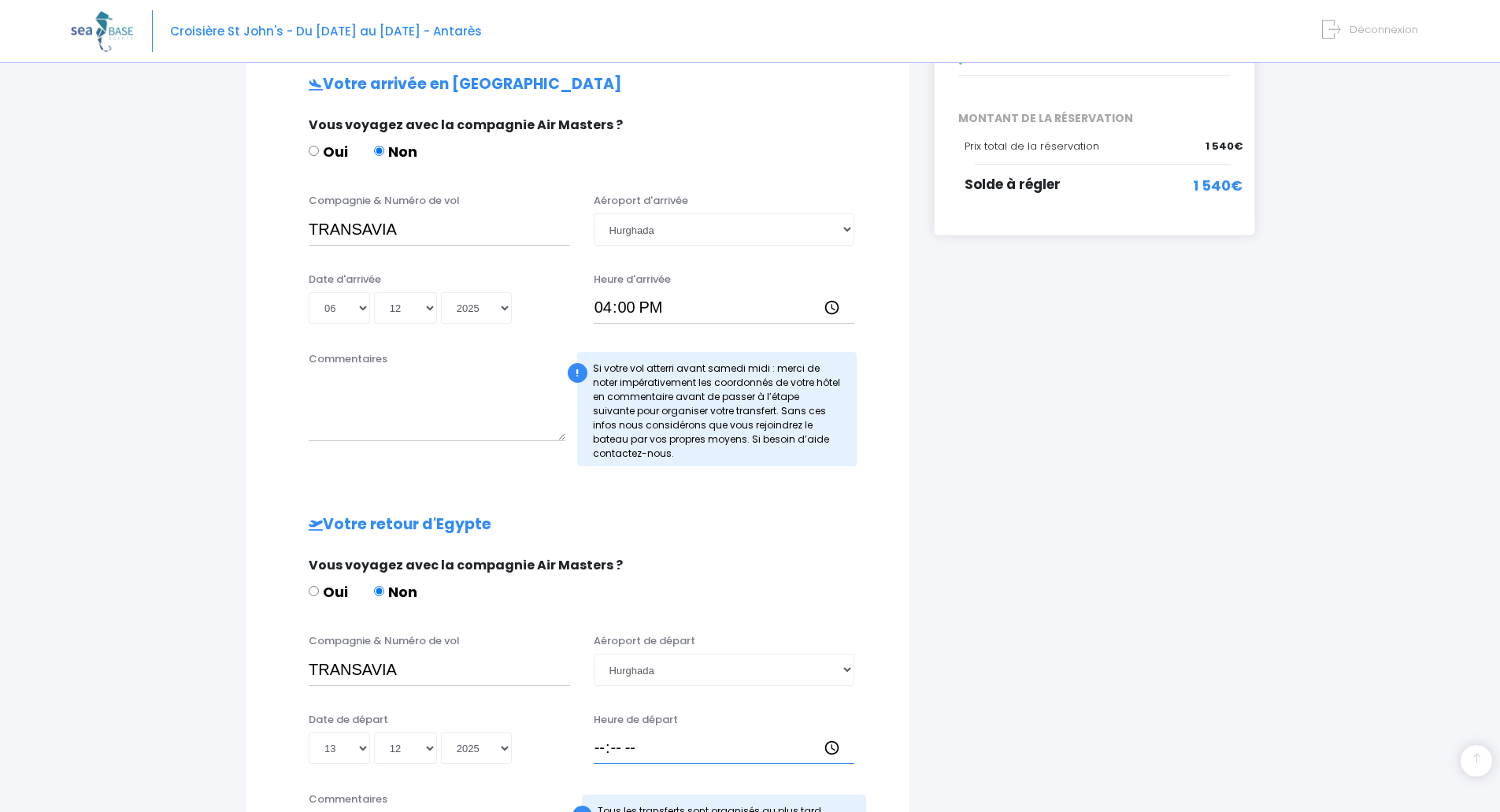
click at [618, 748] on input "Heure de départ" at bounding box center [725, 748] width 262 height 32
click at [599, 751] on input "Heure de départ" at bounding box center [725, 748] width 262 height 32
type input "17:00"
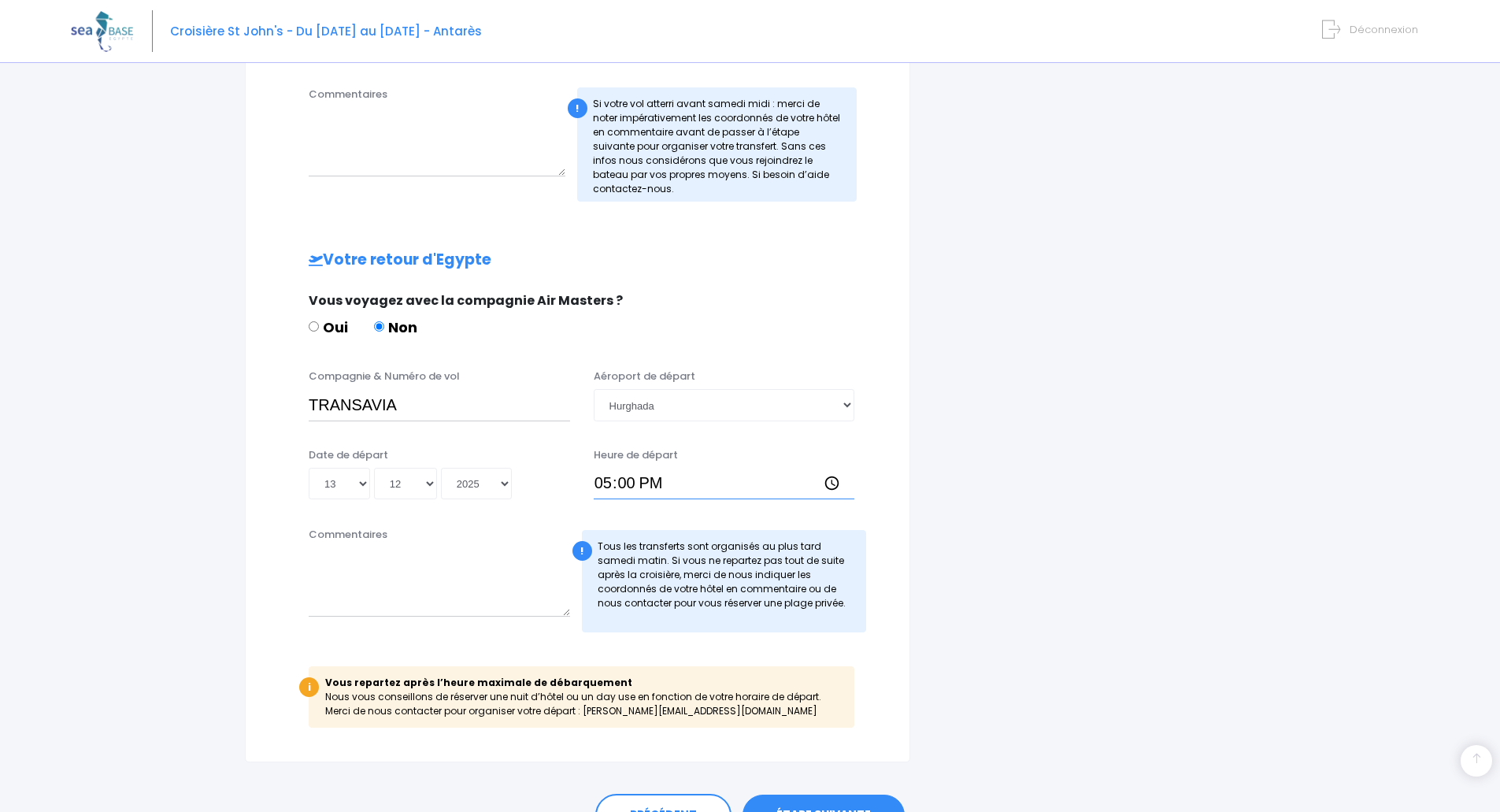
scroll to position [630, 0]
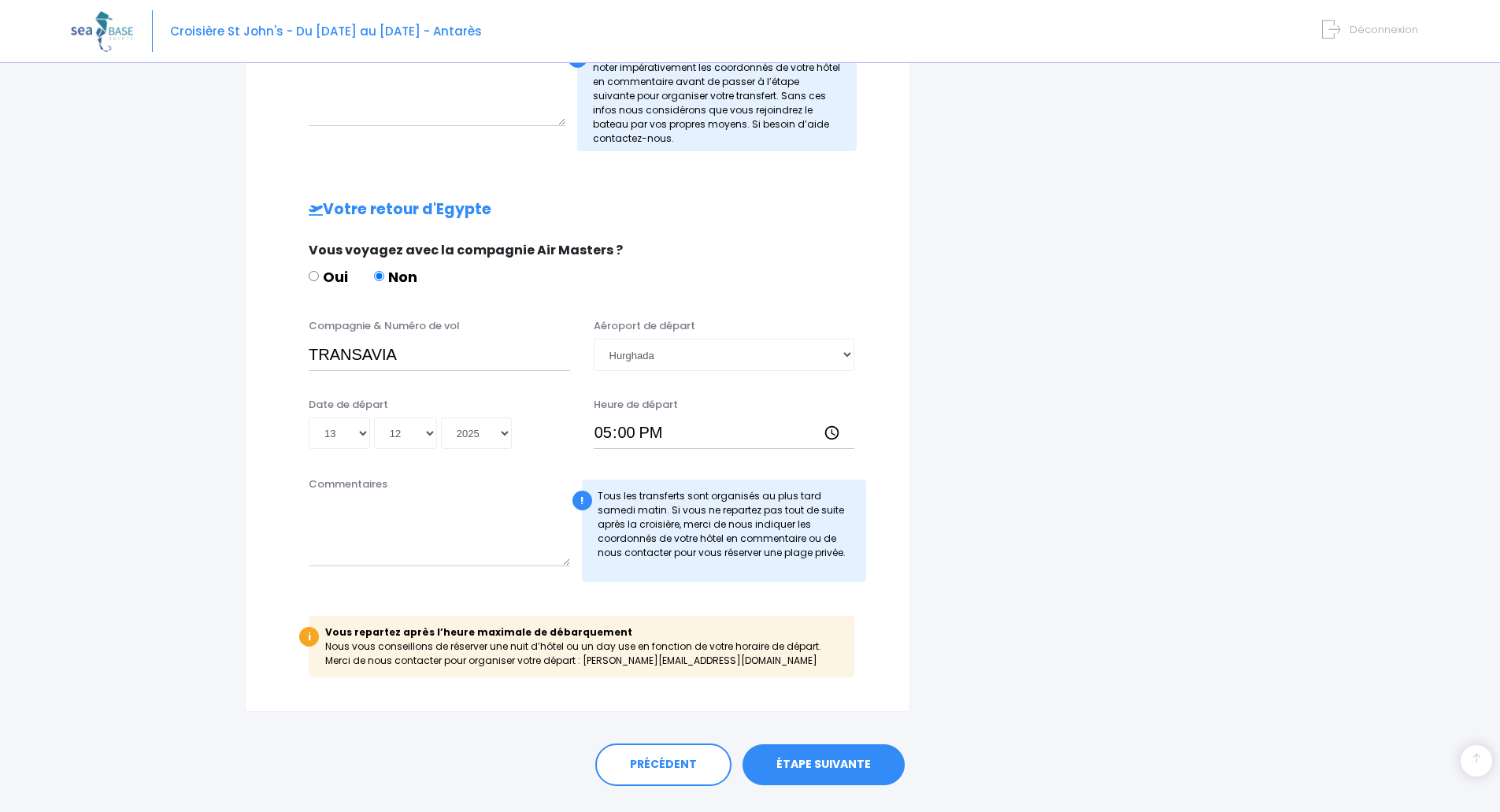
click at [815, 762] on link "ÉTAPE SUIVANTE" at bounding box center [823, 765] width 162 height 41
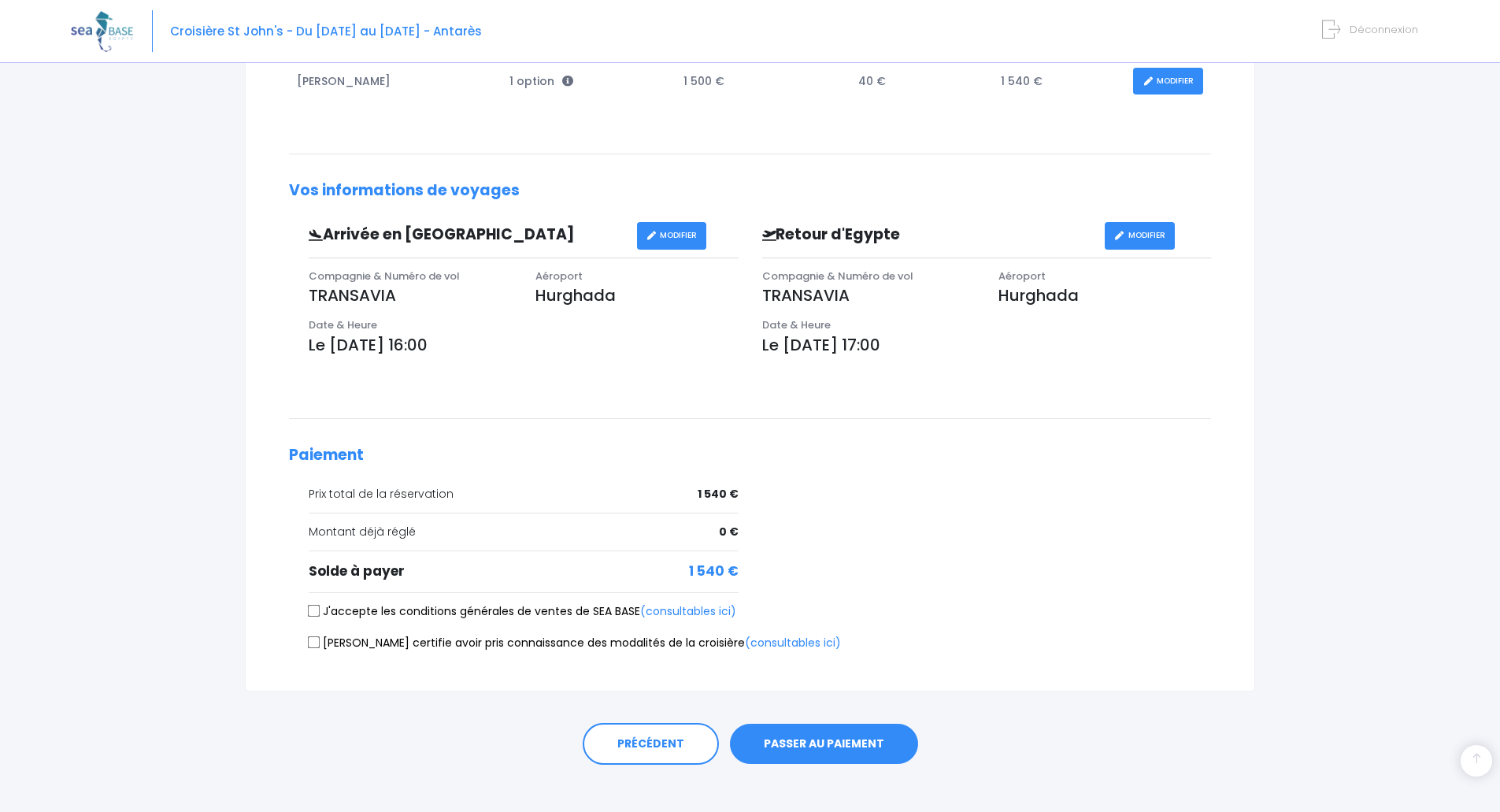
scroll to position [359, 0]
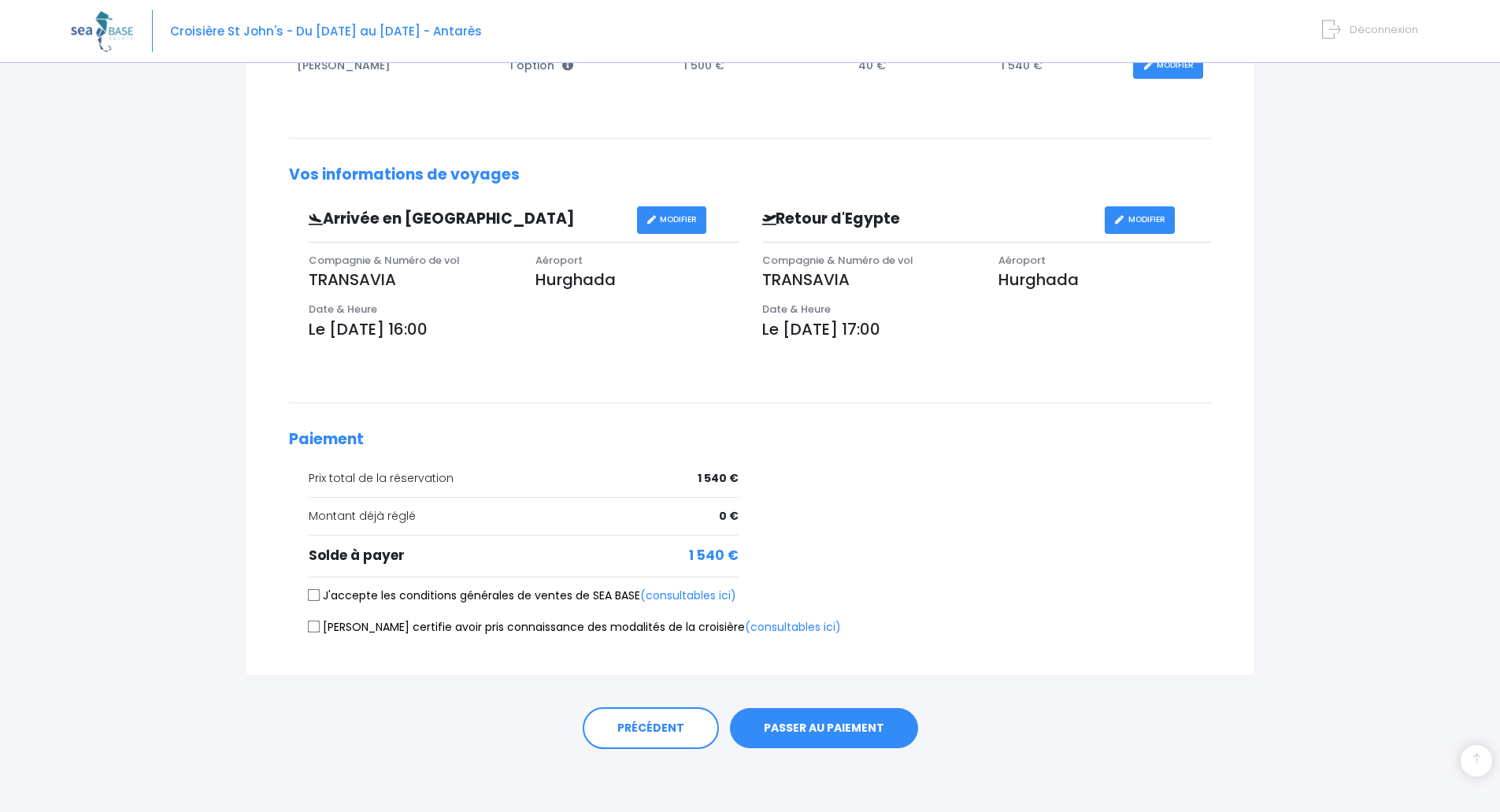
click at [314, 631] on input "[PERSON_NAME] certifie avoir pris connaissance des modalités de la croisière (c…" at bounding box center [315, 627] width 13 height 13
checkbox input "true"
click at [315, 598] on input "J'accepte les conditions générales de ventes de SEA BASE (consultables ici)" at bounding box center [315, 596] width 13 height 13
checkbox input "true"
click at [837, 724] on button "PASSER AU PAIEMENT" at bounding box center [823, 728] width 188 height 41
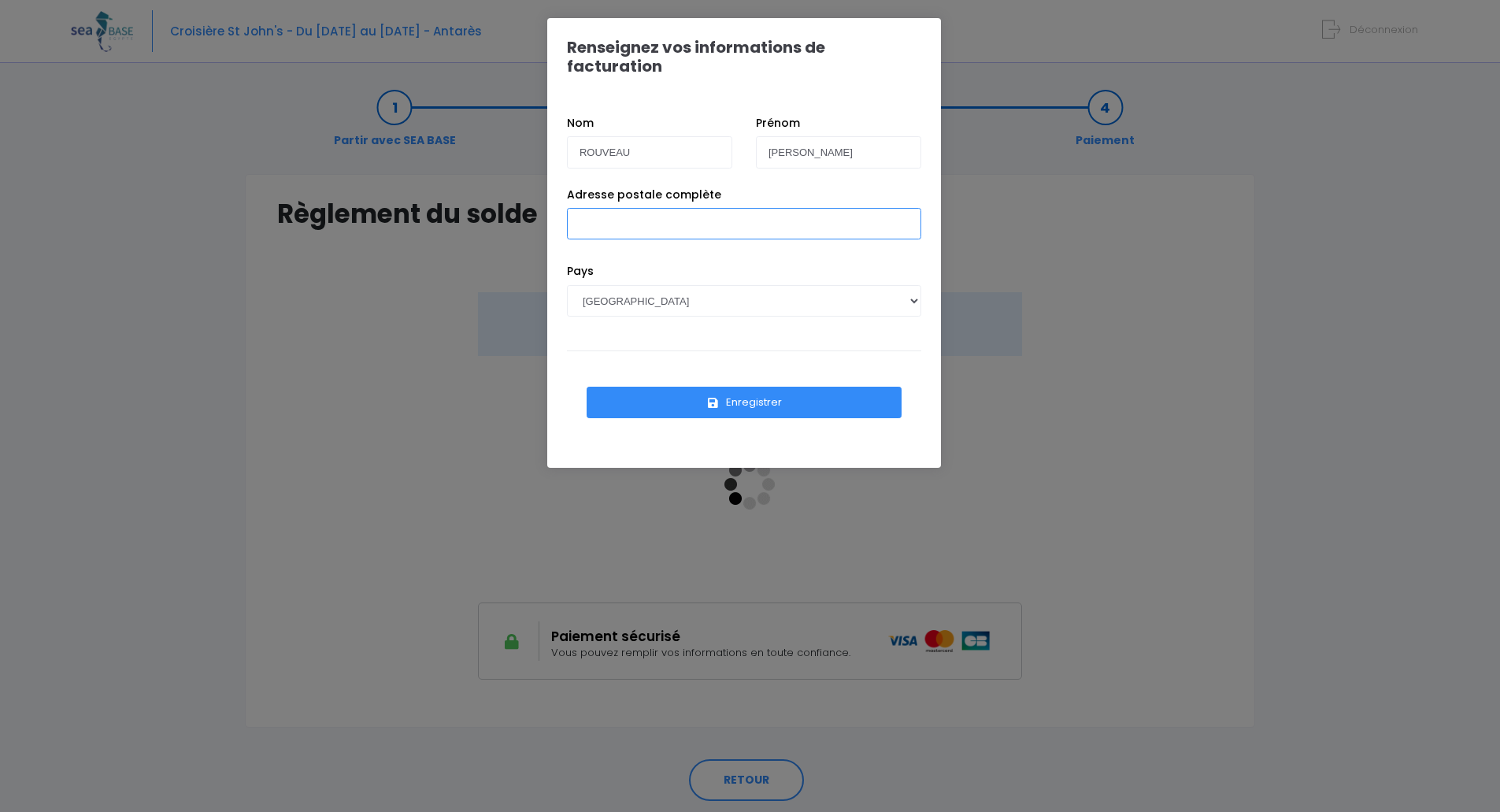
click at [603, 211] on input "Adresse postale complète" at bounding box center [744, 224] width 355 height 32
type input "[STREET_ADDRESS][PERSON_NAME]"
click at [758, 387] on button "Enregistrer" at bounding box center [744, 403] width 315 height 32
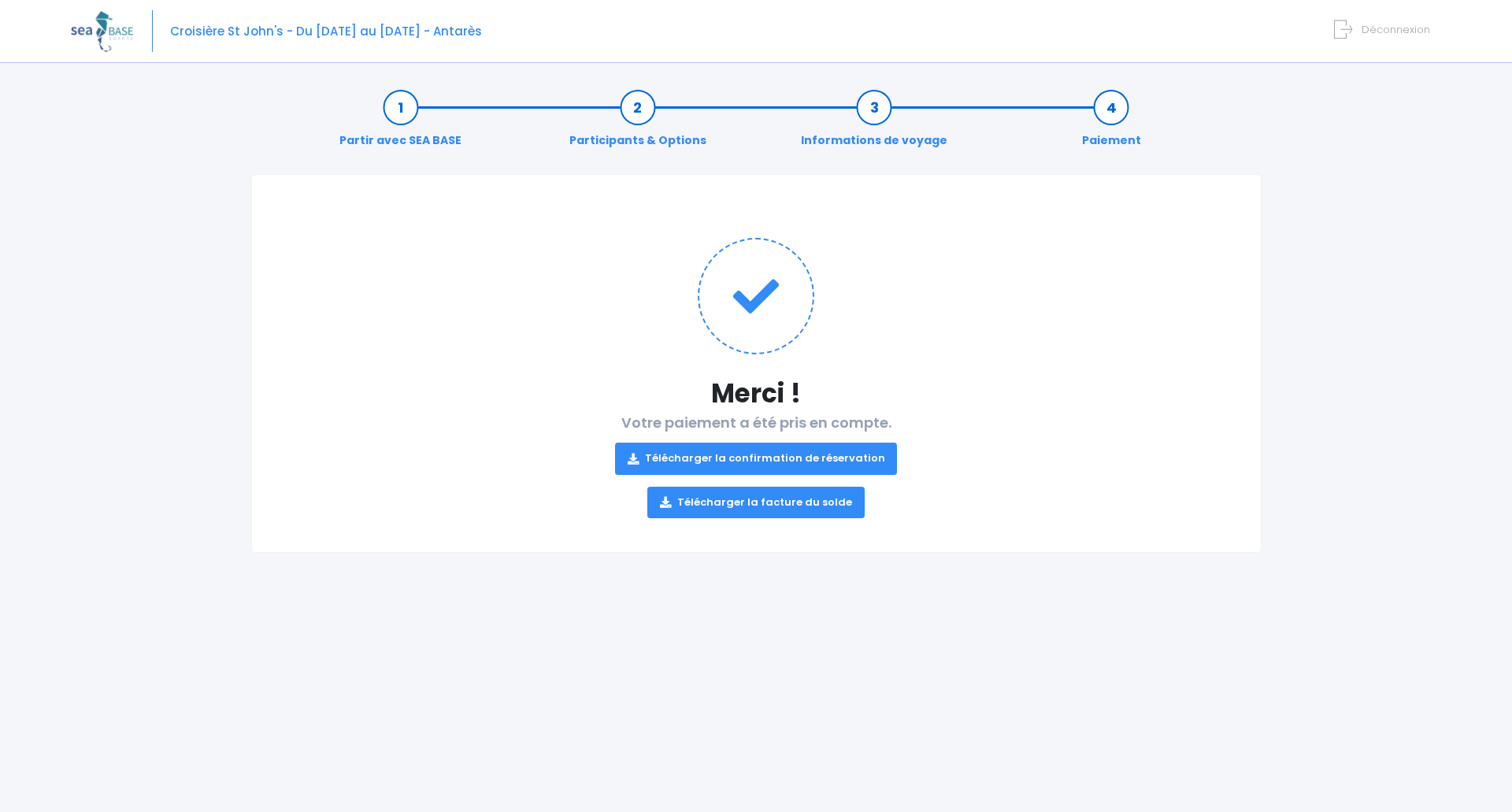
click at [831, 456] on link "Télécharger la confirmation de réservation" at bounding box center [756, 458] width 283 height 32
click at [813, 502] on link "Télécharger la facture du solde" at bounding box center [756, 502] width 217 height 32
